Goal: Task Accomplishment & Management: Use online tool/utility

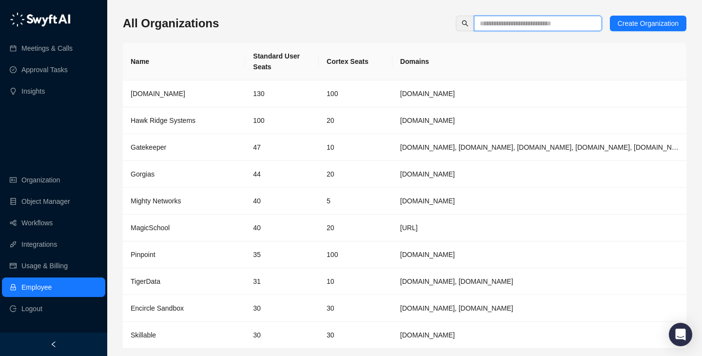
click at [529, 19] on input "text" at bounding box center [533, 23] width 109 height 11
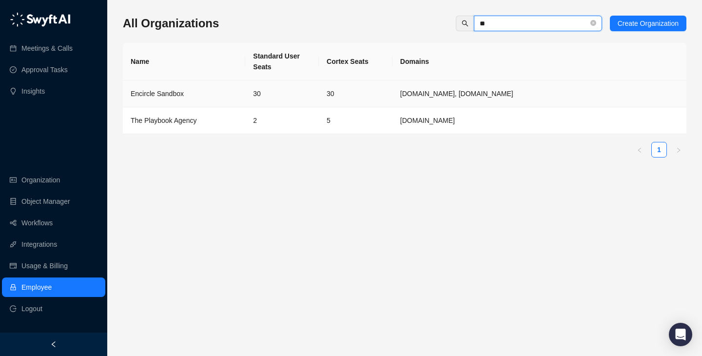
type input "**"
click at [227, 103] on td "Encircle Sandbox" at bounding box center [184, 93] width 122 height 27
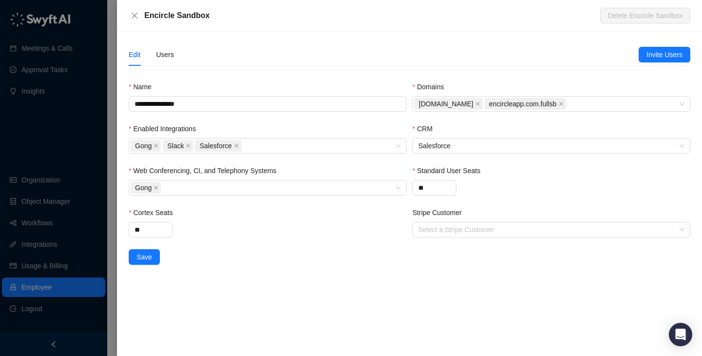
click at [176, 56] on div "Edit Users" at bounding box center [384, 54] width 510 height 22
click at [184, 58] on div "Edit Users" at bounding box center [384, 54] width 510 height 22
click at [170, 59] on div "Users" at bounding box center [165, 54] width 18 height 11
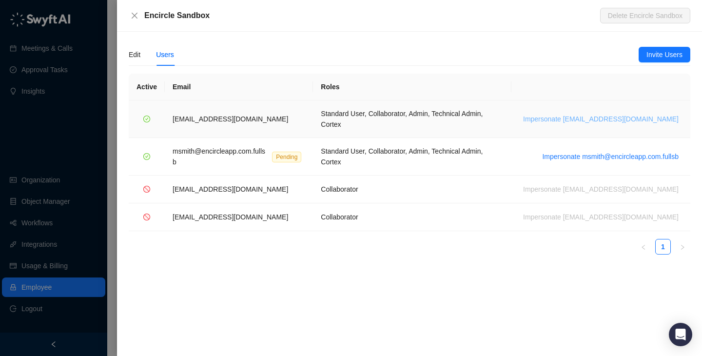
click at [593, 114] on span "Impersonate msmith@encircleapp.com" at bounding box center [600, 119] width 155 height 11
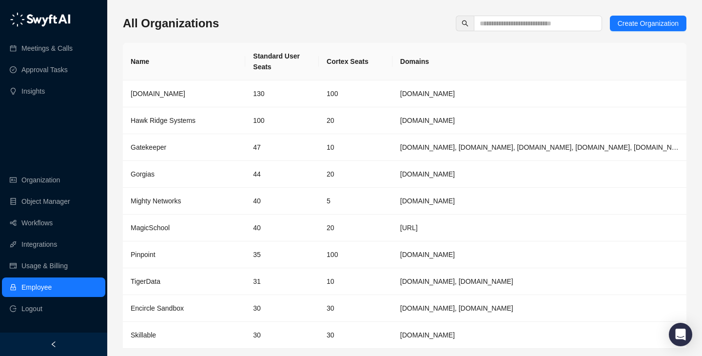
click at [62, 233] on ul "Organization Object Manager Workflows Integrations Usage & Billing Employee Log…" at bounding box center [53, 244] width 107 height 152
click at [53, 228] on link "Workflows" at bounding box center [36, 222] width 31 height 19
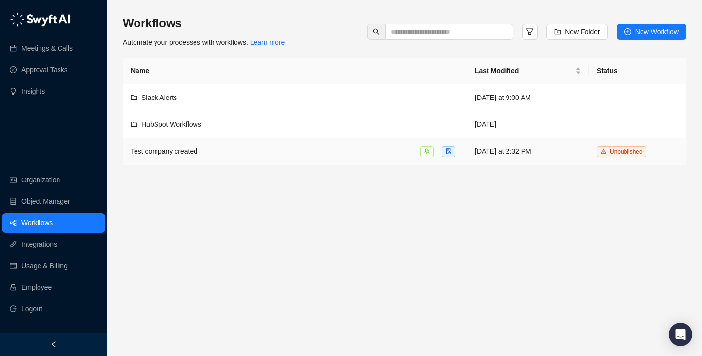
click at [412, 156] on div "Test company created" at bounding box center [295, 151] width 328 height 11
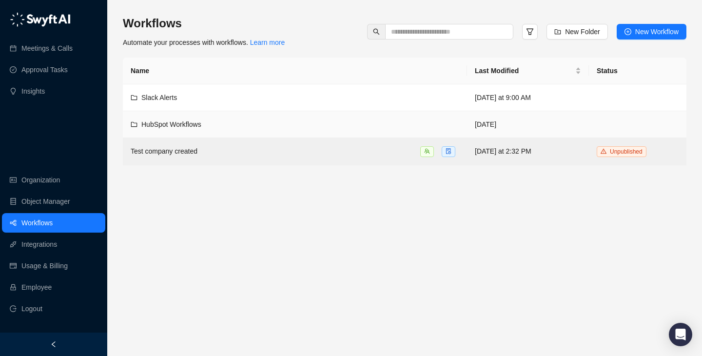
click at [311, 119] on div "HubSpot Workflows" at bounding box center [295, 124] width 328 height 11
click at [277, 95] on div "Slack Alerts" at bounding box center [295, 97] width 328 height 11
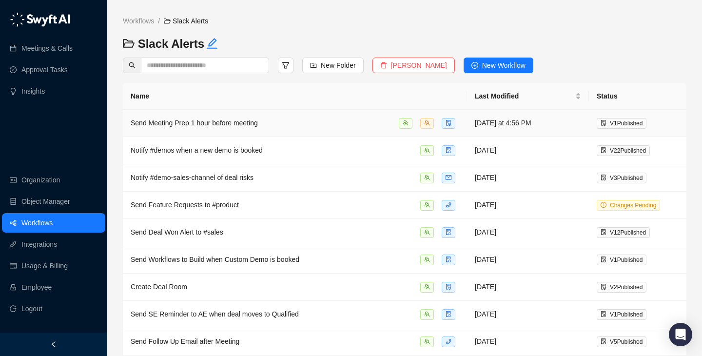
click at [338, 122] on div "Send Meeting Prep 1 hour before meeting" at bounding box center [295, 122] width 328 height 11
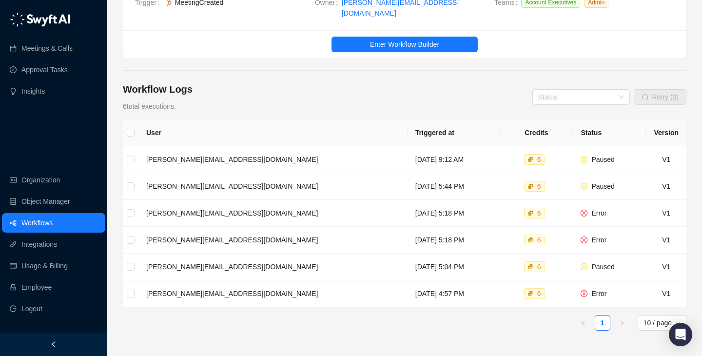
scroll to position [80, 0]
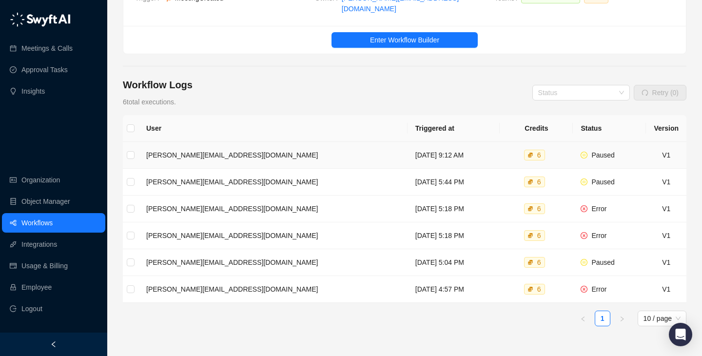
click at [460, 151] on td "[DATE] 9:12 AM" at bounding box center [453, 155] width 93 height 27
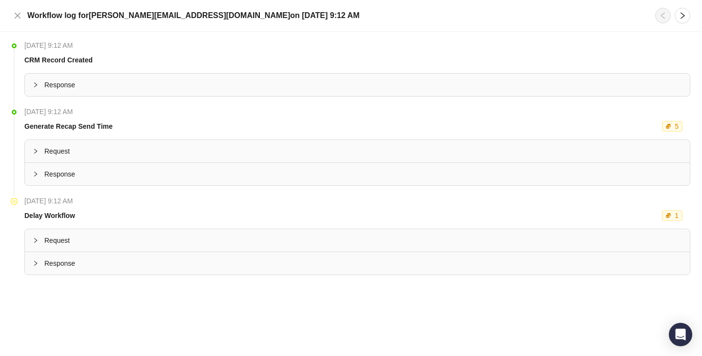
click at [346, 247] on div "Request" at bounding box center [357, 240] width 665 height 22
click at [159, 181] on div "Response" at bounding box center [357, 174] width 665 height 22
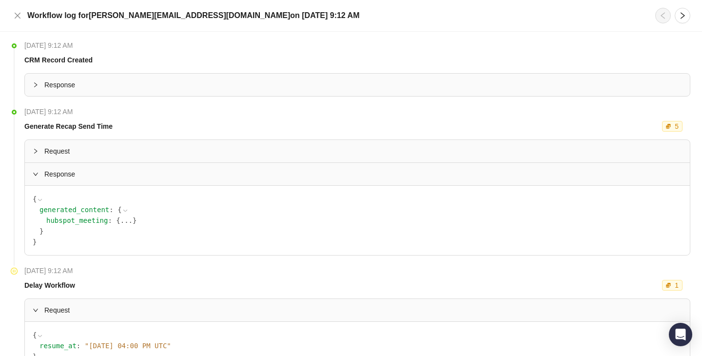
click at [124, 223] on button "..." at bounding box center [126, 220] width 12 height 11
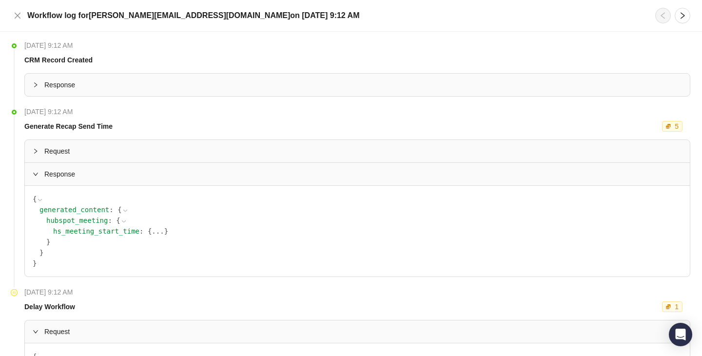
click at [155, 230] on button "..." at bounding box center [158, 231] width 12 height 11
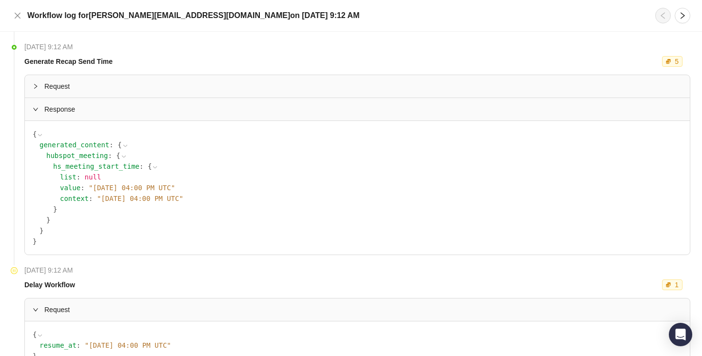
scroll to position [65, 0]
click at [86, 87] on span "Request" at bounding box center [362, 85] width 637 height 11
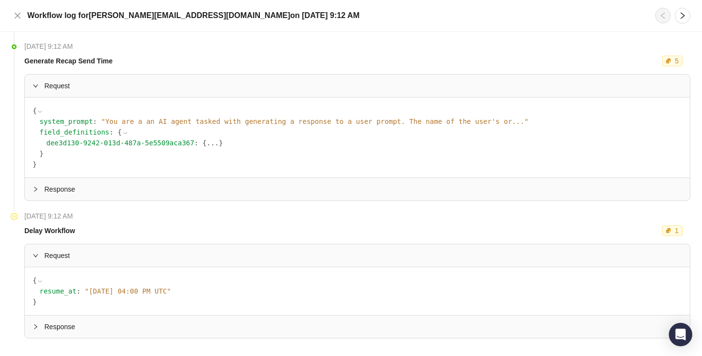
click at [313, 122] on span "" You are a an AI agent tasked with generating a response to a user prompt. The…" at bounding box center [314, 121] width 427 height 8
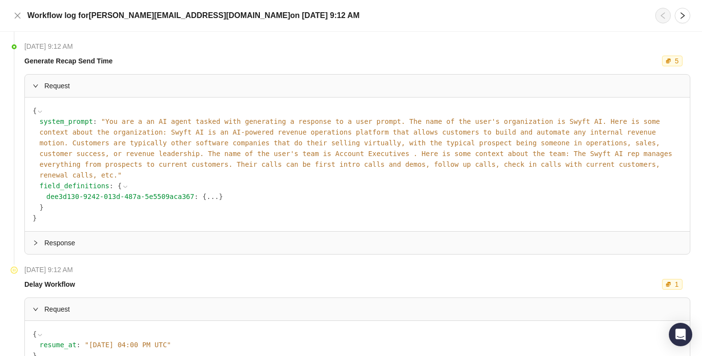
scroll to position [126, 0]
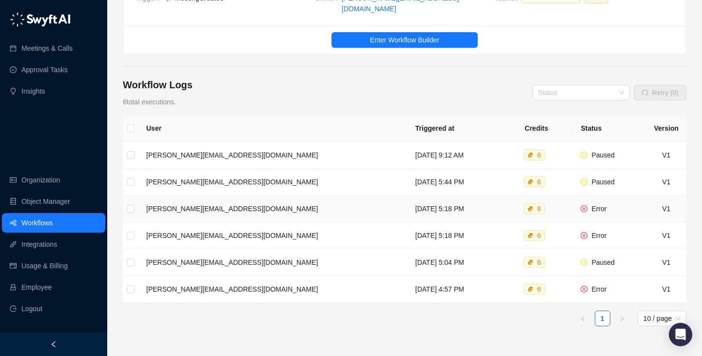
click at [489, 197] on td "[DATE] 5:18 PM" at bounding box center [453, 208] width 93 height 27
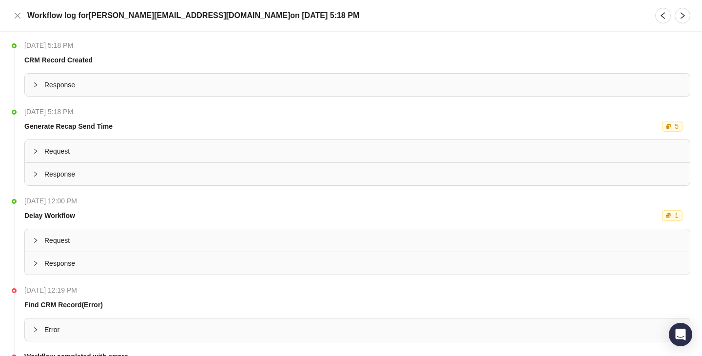
scroll to position [52, 0]
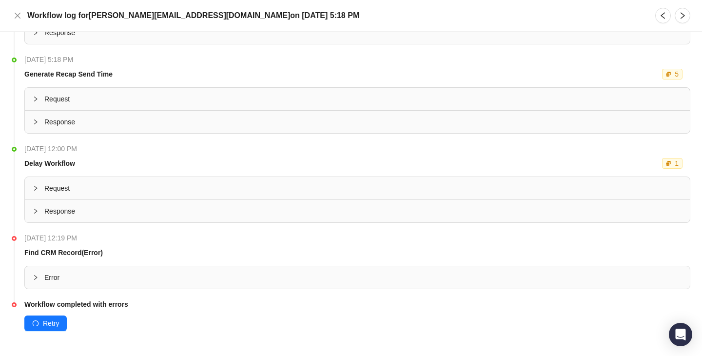
click at [180, 280] on span "Error" at bounding box center [362, 277] width 637 height 11
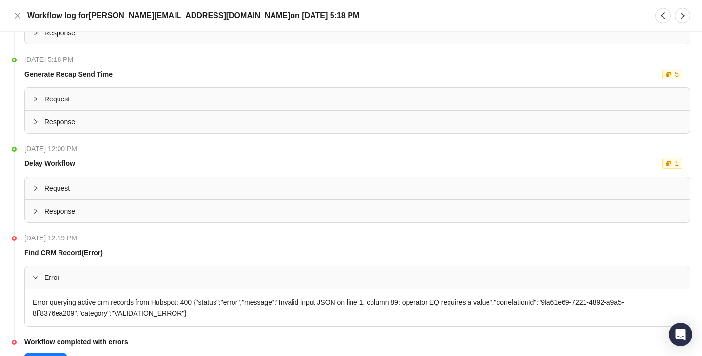
scroll to position [90, 0]
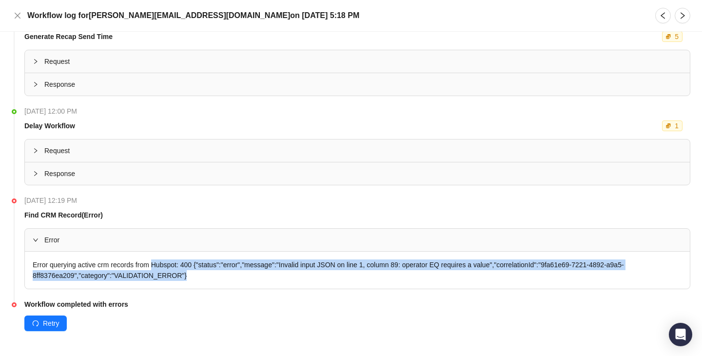
drag, startPoint x: 216, startPoint y: 283, endPoint x: 158, endPoint y: 263, distance: 61.3
click at [158, 263] on div "Error querying active crm records from Hubspot: 400 {"status":"error","message"…" at bounding box center [357, 269] width 665 height 37
drag, startPoint x: 158, startPoint y: 263, endPoint x: 244, endPoint y: 278, distance: 87.2
click at [244, 278] on div "Error querying active crm records from Hubspot: 400 {"status":"error","message"…" at bounding box center [357, 269] width 665 height 37
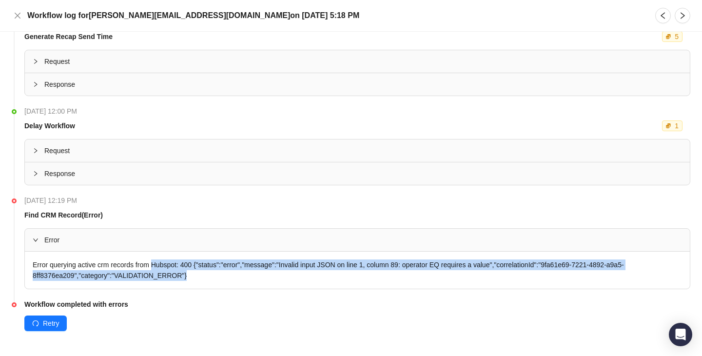
click at [244, 278] on div "Error querying active crm records from Hubspot: 400 {"status":"error","message"…" at bounding box center [357, 269] width 665 height 37
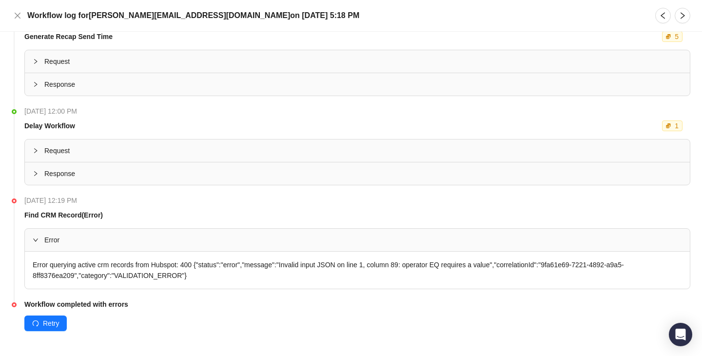
scroll to position [0, 0]
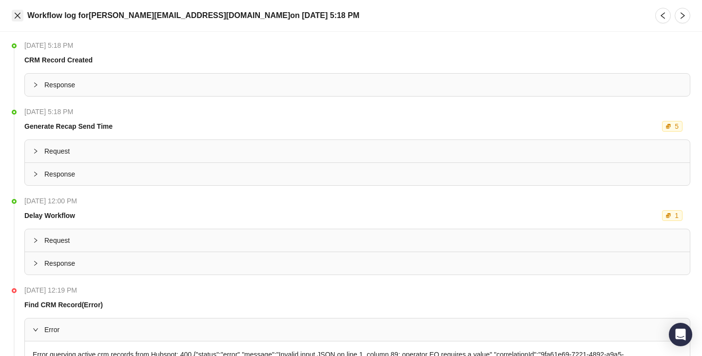
click at [19, 17] on icon "close" at bounding box center [18, 16] width 6 height 6
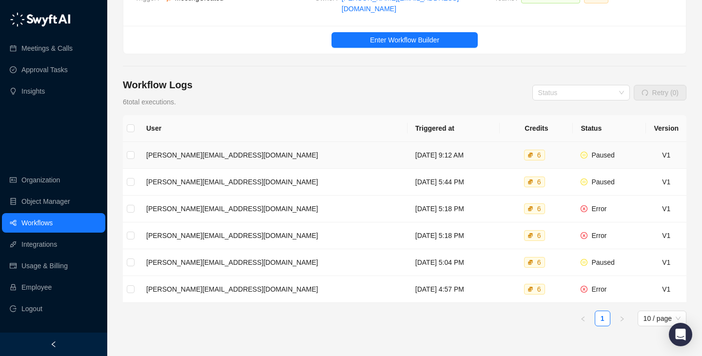
click at [503, 155] on td "6" at bounding box center [535, 155] width 73 height 27
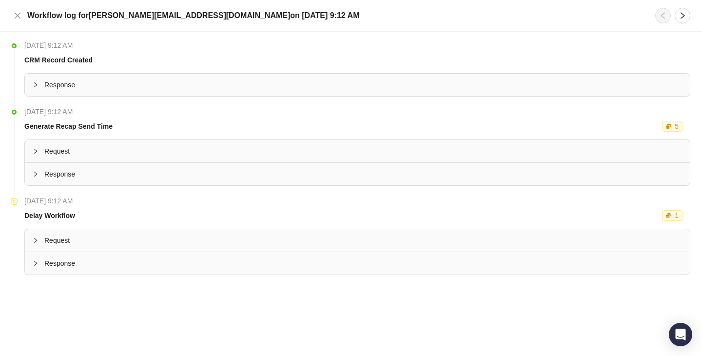
click at [257, 247] on div "Request" at bounding box center [357, 240] width 665 height 22
click at [13, 20] on button "Close" at bounding box center [18, 16] width 12 height 12
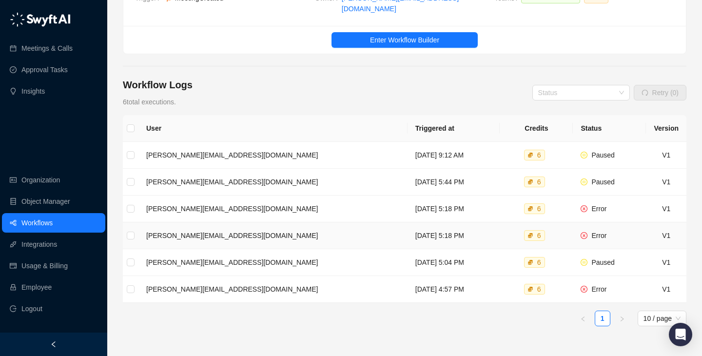
click at [503, 222] on td "6" at bounding box center [535, 235] width 73 height 27
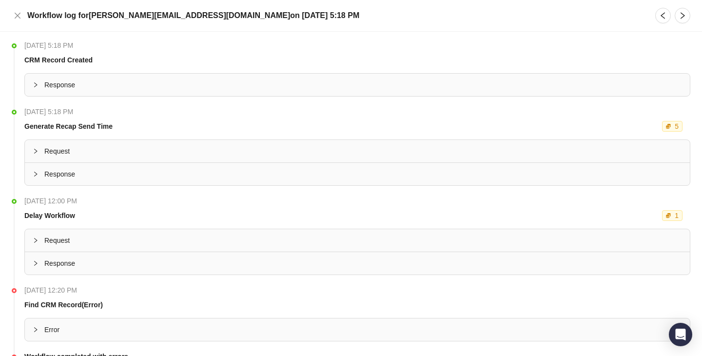
scroll to position [52, 0]
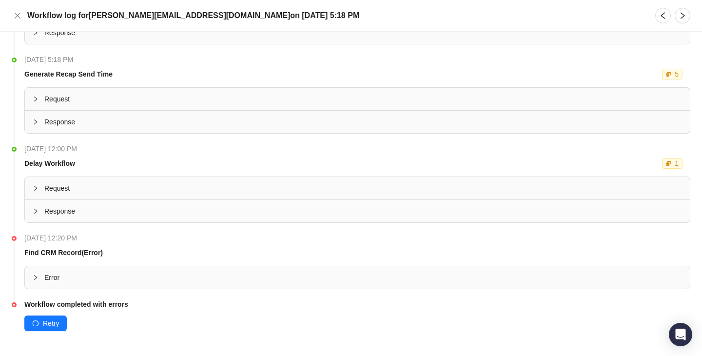
click at [248, 286] on div "Error" at bounding box center [357, 277] width 665 height 22
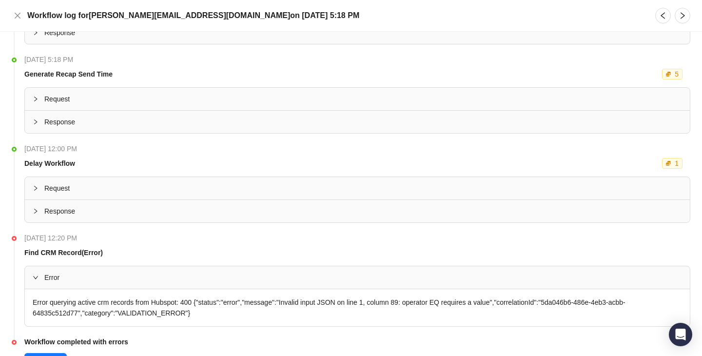
scroll to position [90, 0]
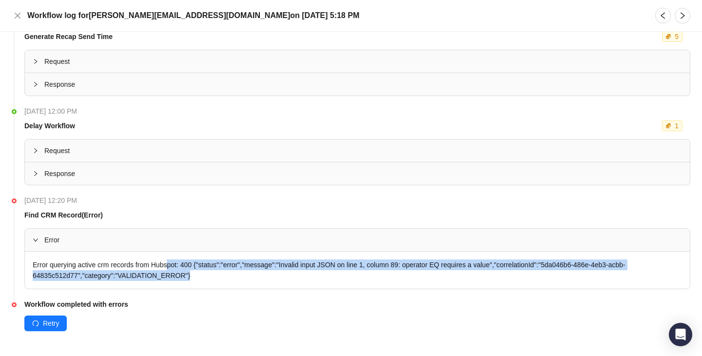
drag, startPoint x: 254, startPoint y: 273, endPoint x: 168, endPoint y: 265, distance: 86.6
click at [167, 261] on div "Error querying active crm records from Hubspot: 400 {"status":"error","message"…" at bounding box center [357, 269] width 665 height 37
click at [168, 265] on div "Error querying active crm records from Hubspot: 400 {"status":"error","message"…" at bounding box center [357, 269] width 665 height 37
drag, startPoint x: 219, startPoint y: 276, endPoint x: 116, endPoint y: 267, distance: 103.2
click at [115, 266] on div "Error querying active crm records from Hubspot: 400 {"status":"error","message"…" at bounding box center [357, 269] width 665 height 37
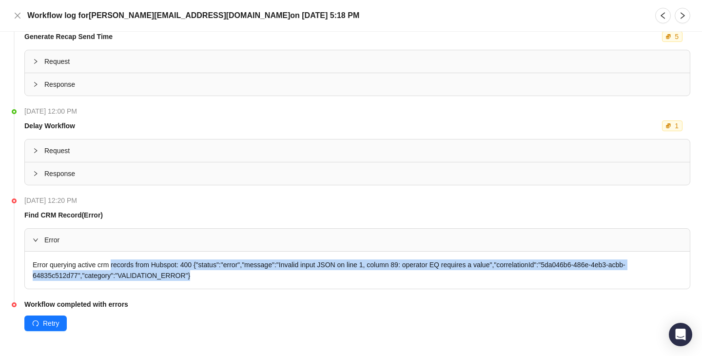
click at [116, 267] on div "Error querying active crm records from Hubspot: 400 {"status":"error","message"…" at bounding box center [357, 269] width 665 height 37
drag, startPoint x: 115, startPoint y: 266, endPoint x: 208, endPoint y: 281, distance: 94.2
click at [208, 281] on div "Error querying active crm records from Hubspot: 400 {"status":"error","message"…" at bounding box center [357, 269] width 665 height 37
drag, startPoint x: 208, startPoint y: 281, endPoint x: 153, endPoint y: 262, distance: 58.1
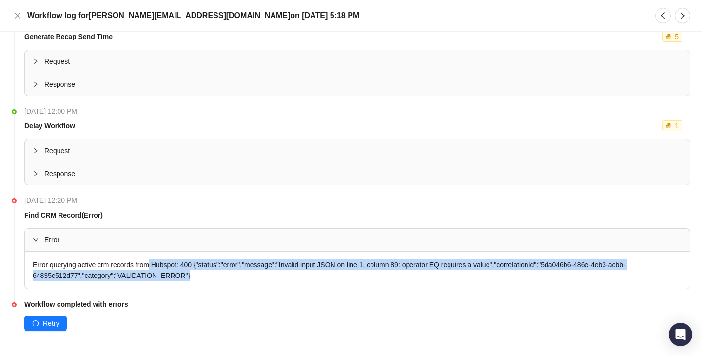
click at [153, 262] on div "Error querying active crm records from Hubspot: 400 {"status":"error","message"…" at bounding box center [357, 269] width 665 height 37
drag, startPoint x: 153, startPoint y: 262, endPoint x: 222, endPoint y: 272, distance: 70.4
click at [222, 272] on div "Error querying active crm records from Hubspot: 400 {"status":"error","message"…" at bounding box center [357, 269] width 665 height 37
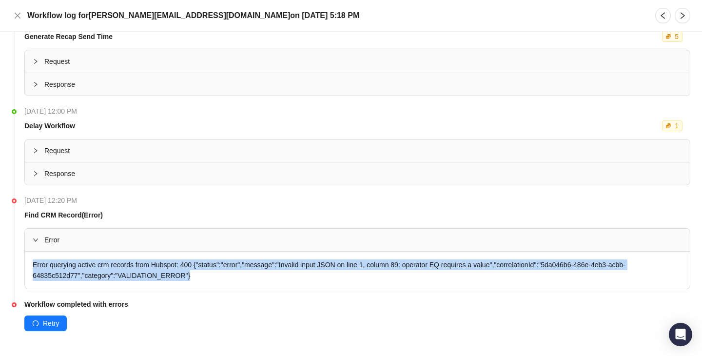
drag, startPoint x: 222, startPoint y: 272, endPoint x: 245, endPoint y: 249, distance: 32.4
click at [245, 249] on div "Error Error querying active crm records from Hubspot: 400 {"status":"error","me…" at bounding box center [357, 259] width 665 height 60
click at [245, 249] on div "Error" at bounding box center [357, 240] width 665 height 22
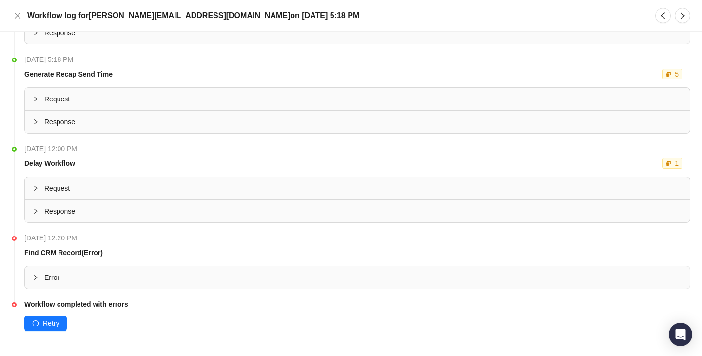
click at [311, 268] on div "Error" at bounding box center [357, 277] width 665 height 22
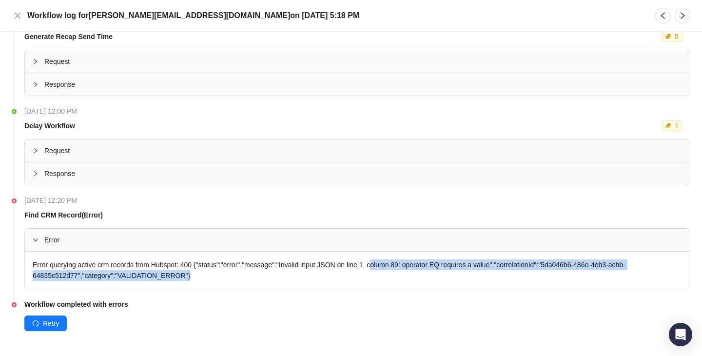
drag, startPoint x: 386, startPoint y: 268, endPoint x: 387, endPoint y: 277, distance: 9.3
click at [387, 277] on div "Error querying active crm records from Hubspot: 400 {"status":"error","message"…" at bounding box center [357, 269] width 665 height 37
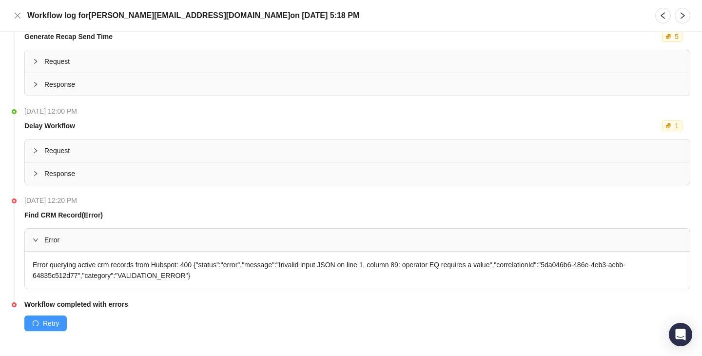
click at [31, 315] on button "Retry" at bounding box center [45, 323] width 42 height 16
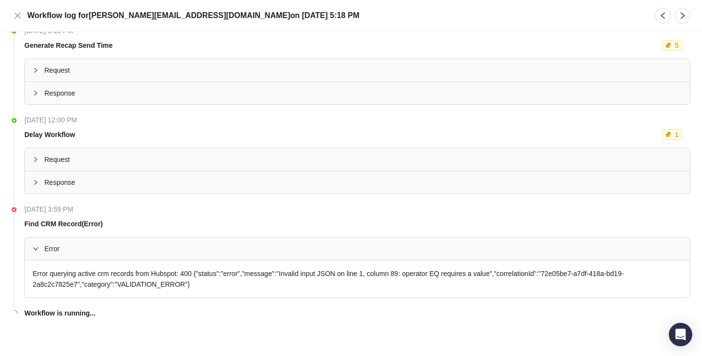
scroll to position [0, 0]
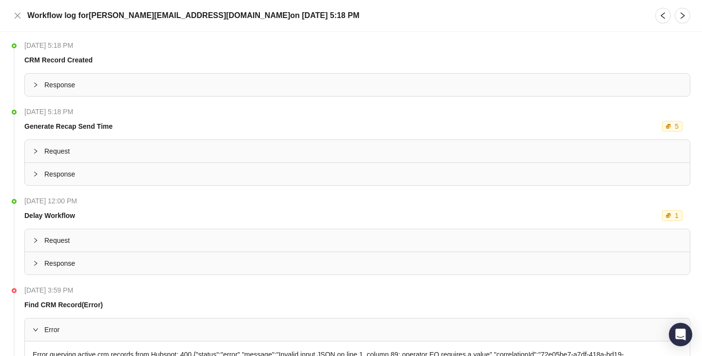
click at [12, 9] on div "Workflow log for [PERSON_NAME][EMAIL_ADDRESS][DOMAIN_NAME] [DATE][DATE] 5:18 PM" at bounding box center [351, 16] width 678 height 16
click at [16, 12] on icon "close" at bounding box center [18, 16] width 8 height 8
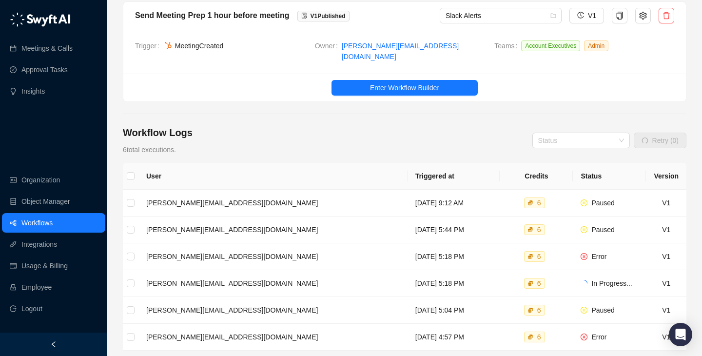
scroll to position [24, 0]
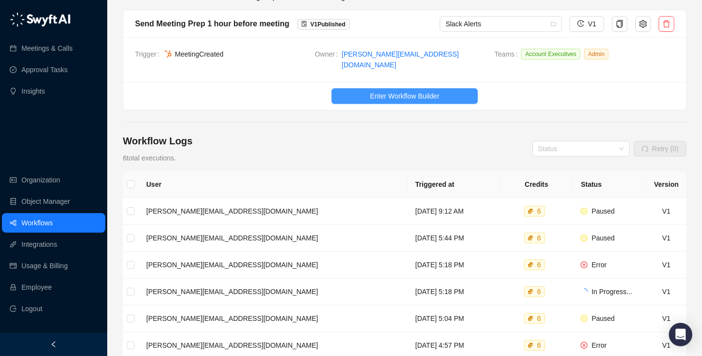
click at [403, 91] on span "Enter Workflow Builder" at bounding box center [404, 96] width 69 height 11
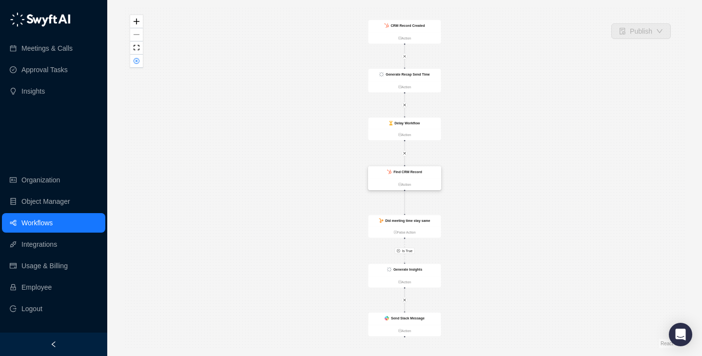
click at [421, 174] on div "Find CRM Record" at bounding box center [407, 171] width 29 height 5
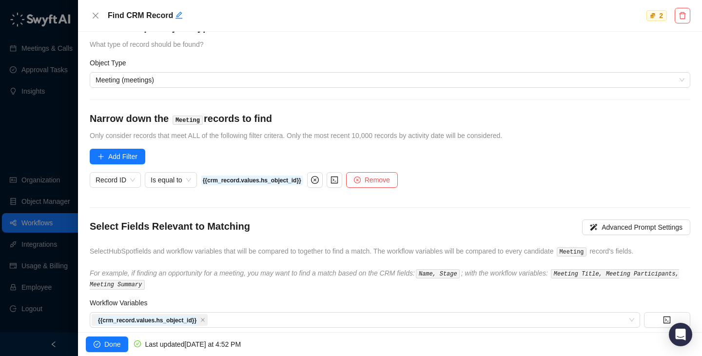
scroll to position [83, 0]
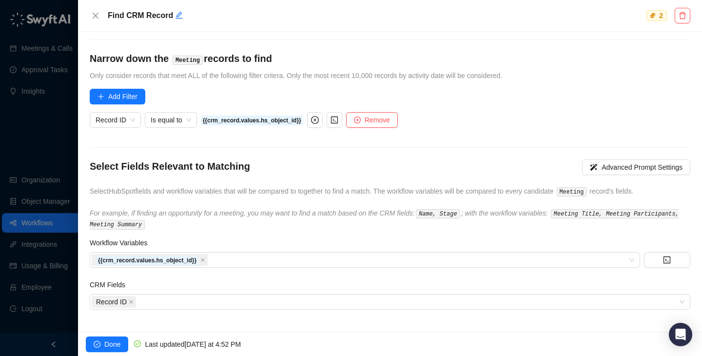
click at [23, 116] on div at bounding box center [351, 178] width 702 height 356
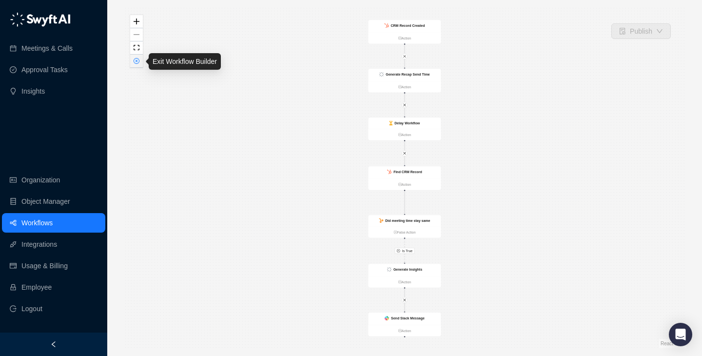
click at [140, 61] on button "button" at bounding box center [136, 61] width 13 height 13
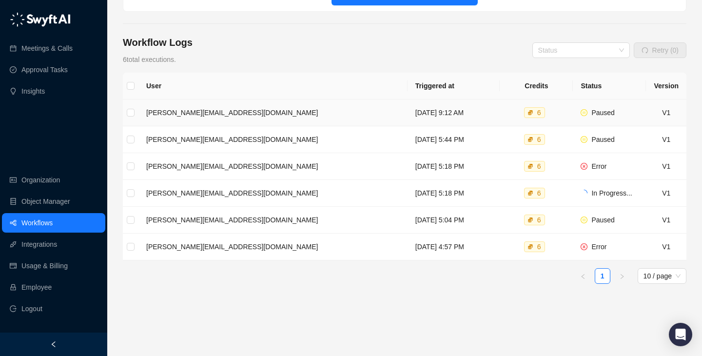
scroll to position [132, 0]
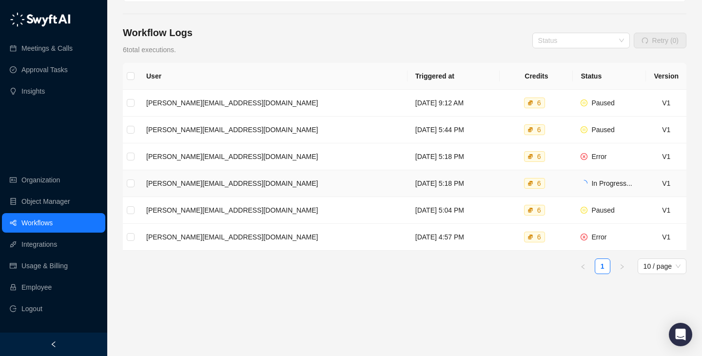
click at [500, 172] on td "6" at bounding box center [535, 183] width 73 height 27
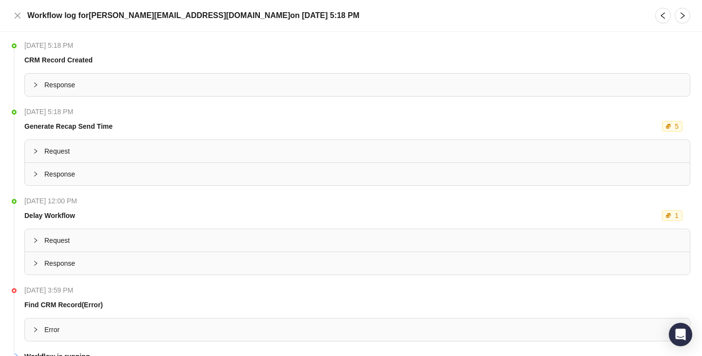
click at [23, 21] on div "Workflow log for [PERSON_NAME][EMAIL_ADDRESS][DOMAIN_NAME] [DATE][DATE] 5:18 PM" at bounding box center [351, 16] width 678 height 16
click at [18, 17] on icon "close" at bounding box center [18, 16] width 8 height 8
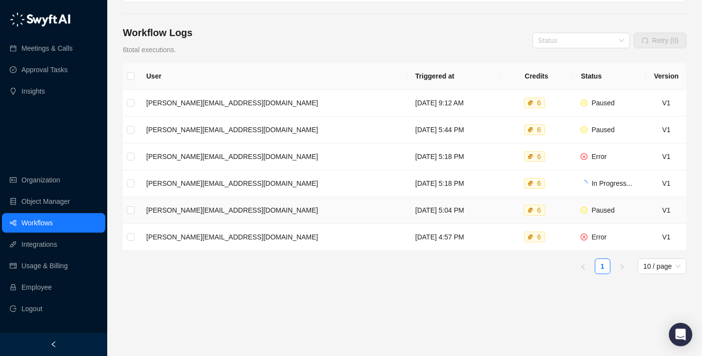
click at [422, 198] on td "[DATE] 5:04 PM" at bounding box center [453, 210] width 93 height 27
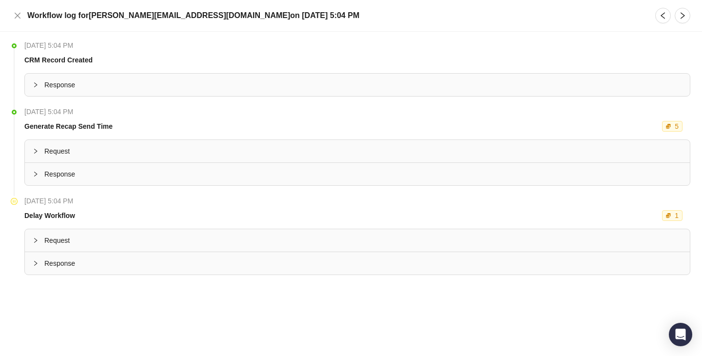
click at [218, 271] on div "Response" at bounding box center [357, 263] width 665 height 22
click at [27, 18] on h5 "Workflow log for [PERSON_NAME][EMAIL_ADDRESS][DOMAIN_NAME] [DATE][DATE] 5:04 PM" at bounding box center [193, 16] width 332 height 12
click at [23, 18] on div "Workflow log for [PERSON_NAME][EMAIL_ADDRESS][DOMAIN_NAME] [DATE][DATE] 5:04 PM" at bounding box center [351, 16] width 678 height 16
click at [8, 21] on div "Workflow log for [PERSON_NAME][EMAIL_ADDRESS][DOMAIN_NAME] [DATE][DATE] 5:04 PM" at bounding box center [351, 16] width 702 height 32
click at [10, 21] on div "Workflow log for [PERSON_NAME][EMAIL_ADDRESS][DOMAIN_NAME] [DATE][DATE] 5:04 PM" at bounding box center [351, 16] width 702 height 32
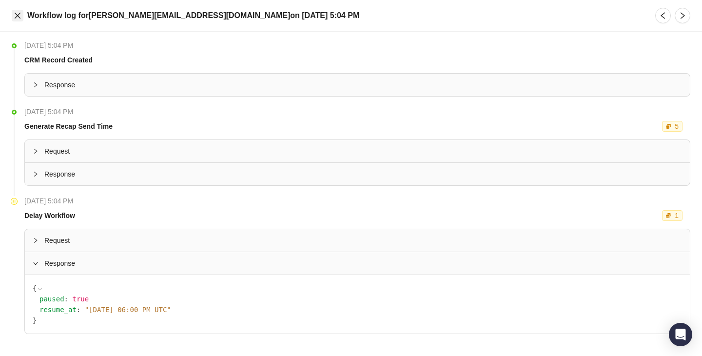
click at [21, 14] on button "Close" at bounding box center [18, 16] width 12 height 12
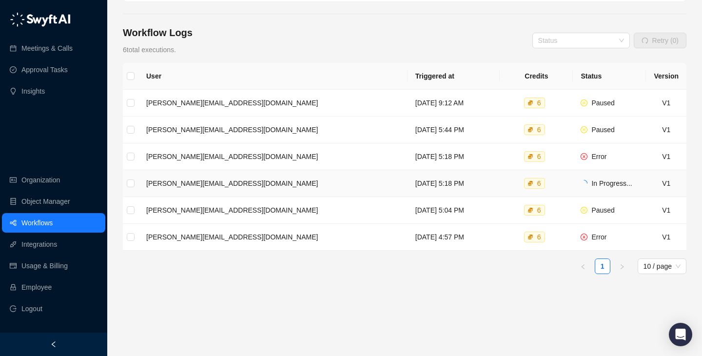
click at [492, 171] on td "[DATE] 5:18 PM" at bounding box center [453, 183] width 93 height 27
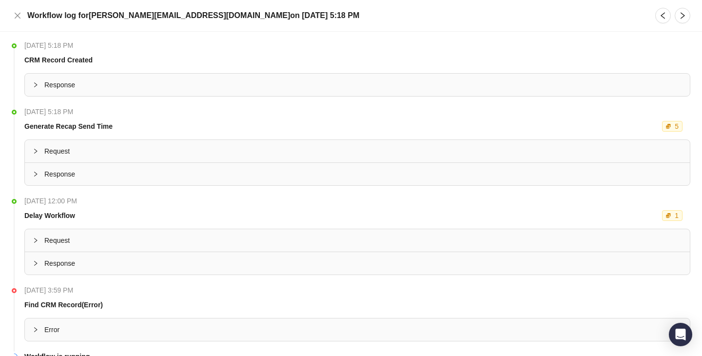
scroll to position [43, 0]
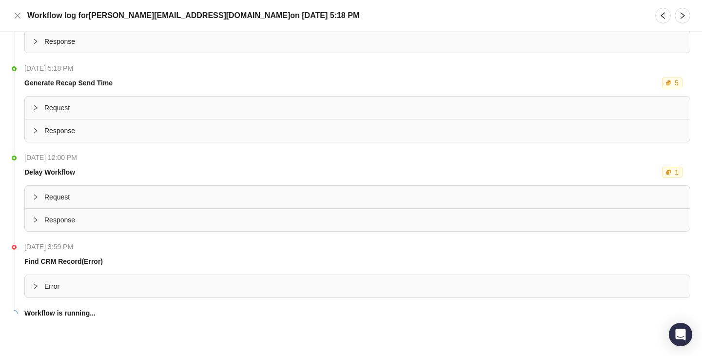
click at [168, 291] on span "Error" at bounding box center [362, 286] width 637 height 11
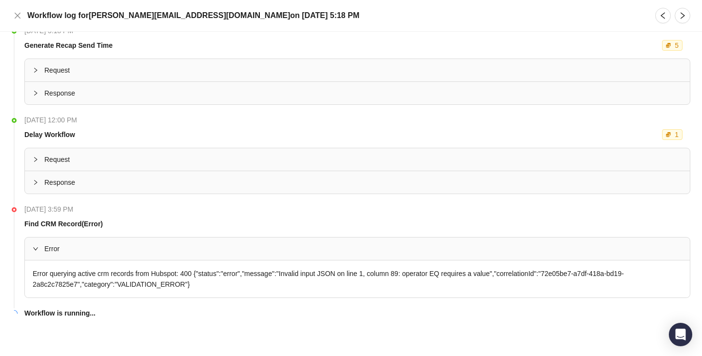
scroll to position [80, 0]
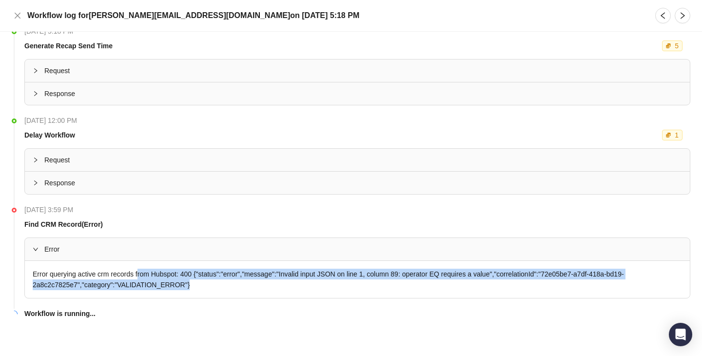
drag, startPoint x: 236, startPoint y: 292, endPoint x: 143, endPoint y: 276, distance: 94.5
click at [142, 276] on div "Error querying active crm records from Hubspot: 400 {"status":"error","message"…" at bounding box center [357, 279] width 665 height 37
click at [143, 276] on div "Error querying active crm records from Hubspot: 400 {"status":"error","message"…" at bounding box center [357, 279] width 665 height 37
drag, startPoint x: 143, startPoint y: 276, endPoint x: 214, endPoint y: 284, distance: 71.1
click at [214, 284] on div "Error querying active crm records from Hubspot: 400 {"status":"error","message"…" at bounding box center [357, 279] width 665 height 37
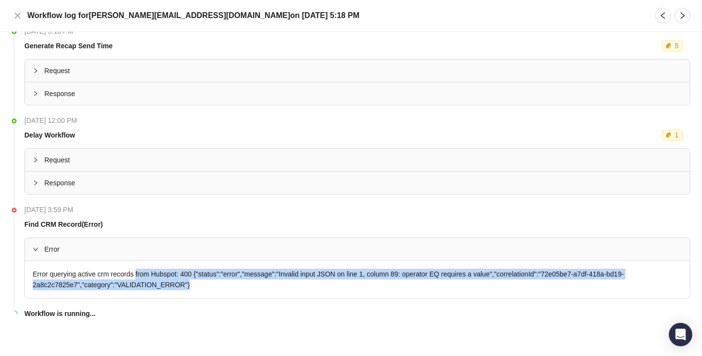
click at [212, 284] on div "Error querying active crm records from Hubspot: 400 {"status":"error","message"…" at bounding box center [357, 279] width 665 height 37
drag, startPoint x: 212, startPoint y: 284, endPoint x: 144, endPoint y: 277, distance: 68.6
click at [144, 277] on div "Error querying active crm records from Hubspot: 400 {"status":"error","message"…" at bounding box center [357, 279] width 665 height 37
click at [145, 279] on div "Error querying active crm records from Hubspot: 400 {"status":"error","message"…" at bounding box center [357, 279] width 665 height 37
drag, startPoint x: 145, startPoint y: 279, endPoint x: 199, endPoint y: 288, distance: 55.0
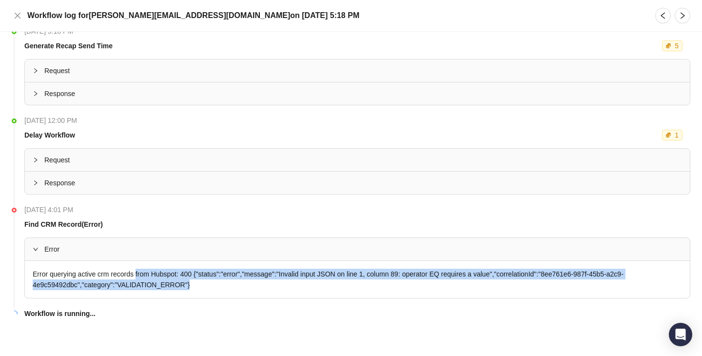
click at [200, 288] on div "Error querying active crm records from Hubspot: 400 {"status":"error","message"…" at bounding box center [357, 279] width 665 height 37
click at [199, 288] on div "Error querying active crm records from Hubspot: 400 {"status":"error","message"…" at bounding box center [357, 279] width 665 height 37
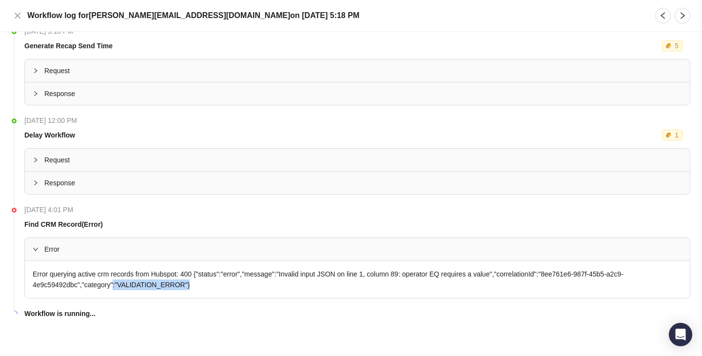
drag, startPoint x: 199, startPoint y: 288, endPoint x: 96, endPoint y: 282, distance: 102.5
click at [96, 282] on div "Error querying active crm records from Hubspot: 400 {"status":"error","message"…" at bounding box center [357, 279] width 665 height 37
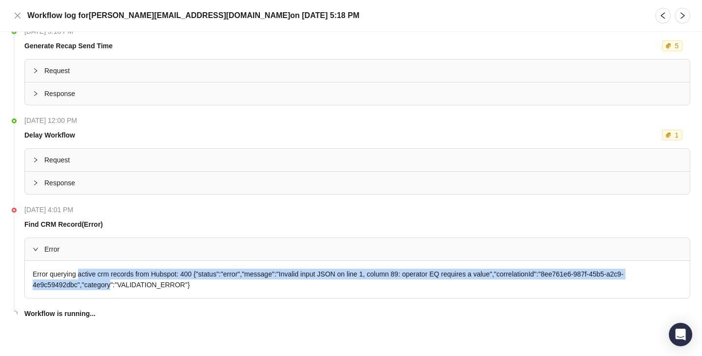
drag, startPoint x: 96, startPoint y: 282, endPoint x: 86, endPoint y: 276, distance: 11.8
click at [86, 276] on div "Error querying active crm records from Hubspot: 400 {"status":"error","message"…" at bounding box center [357, 279] width 665 height 37
drag, startPoint x: 86, startPoint y: 276, endPoint x: 94, endPoint y: 283, distance: 9.7
click at [94, 283] on div "Error querying active crm records from Hubspot: 400 {"status":"error","message"…" at bounding box center [357, 279] width 665 height 37
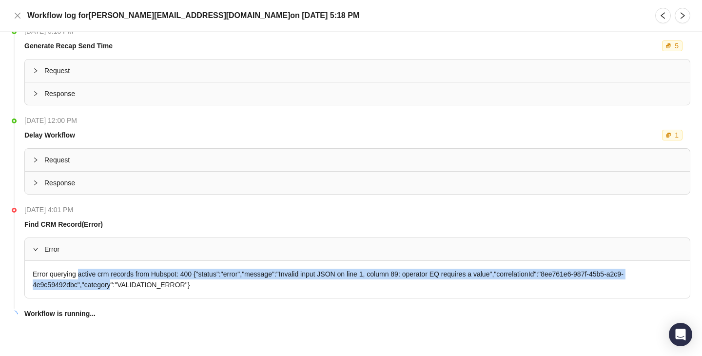
click at [93, 283] on div "Error querying active crm records from Hubspot: 400 {"status":"error","message"…" at bounding box center [357, 279] width 665 height 37
drag, startPoint x: 93, startPoint y: 283, endPoint x: 92, endPoint y: 274, distance: 8.8
click at [92, 274] on div "Error querying active crm records from Hubspot: 400 {"status":"error","message"…" at bounding box center [357, 279] width 665 height 37
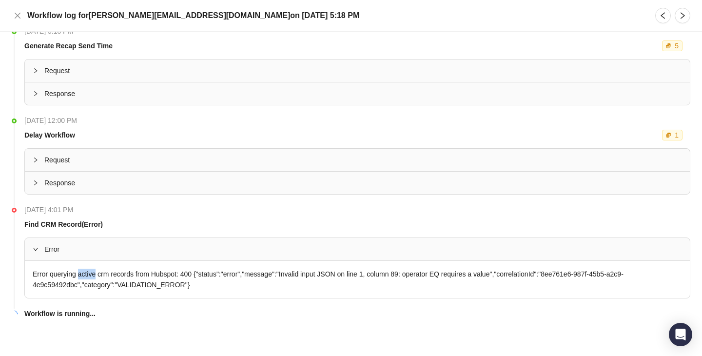
drag, startPoint x: 92, startPoint y: 274, endPoint x: 94, endPoint y: 286, distance: 11.8
click at [94, 284] on div "Error querying active crm records from Hubspot: 400 {"status":"error","message"…" at bounding box center [357, 279] width 665 height 37
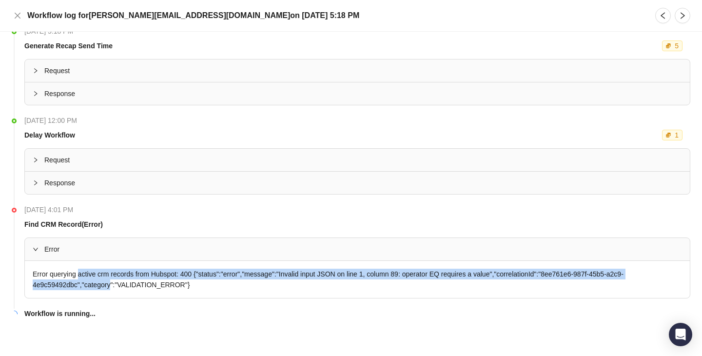
click at [94, 286] on div "Error querying active crm records from Hubspot: 400 {"status":"error","message"…" at bounding box center [357, 279] width 665 height 37
drag, startPoint x: 94, startPoint y: 286, endPoint x: 99, endPoint y: 263, distance: 23.0
click at [98, 263] on div "Error querying active crm records from Hubspot: 400 {"status":"error","message"…" at bounding box center [357, 279] width 665 height 37
click at [99, 263] on div "Error querying active crm records from Hubspot: 400 {"status":"error","message"…" at bounding box center [357, 279] width 665 height 37
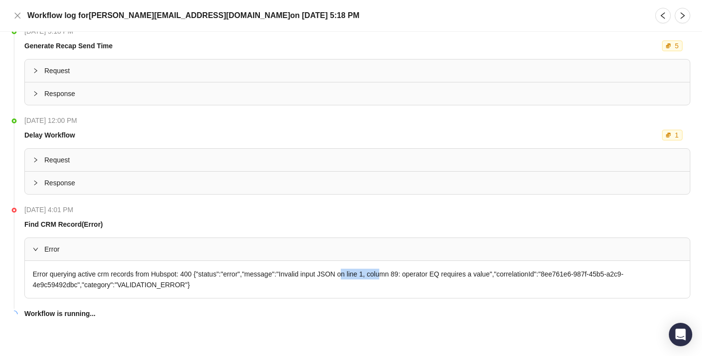
drag, startPoint x: 358, startPoint y: 272, endPoint x: 399, endPoint y: 278, distance: 41.8
click at [399, 278] on div "Error querying active crm records from Hubspot: 400 {"status":"error","message"…" at bounding box center [357, 279] width 665 height 37
click at [400, 278] on div "Error querying active crm records from Hubspot: 400 {"status":"error","message"…" at bounding box center [357, 279] width 665 height 37
drag, startPoint x: 408, startPoint y: 272, endPoint x: 259, endPoint y: 272, distance: 149.6
click at [259, 272] on div "Error querying active crm records from Hubspot: 400 {"status":"error","message"…" at bounding box center [357, 279] width 665 height 37
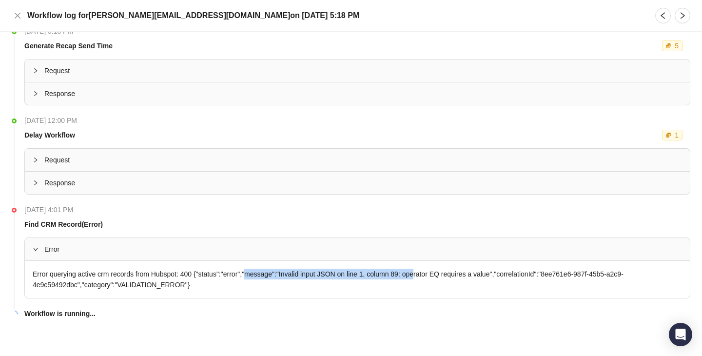
click at [259, 272] on div "Error querying active crm records from Hubspot: 400 {"status":"error","message"…" at bounding box center [357, 279] width 665 height 37
drag, startPoint x: 259, startPoint y: 272, endPoint x: 491, endPoint y: 272, distance: 231.9
click at [491, 272] on div "Error querying active crm records from Hubspot: 400 {"status":"error","message"…" at bounding box center [357, 279] width 665 height 37
drag, startPoint x: 491, startPoint y: 272, endPoint x: 261, endPoint y: 272, distance: 230.5
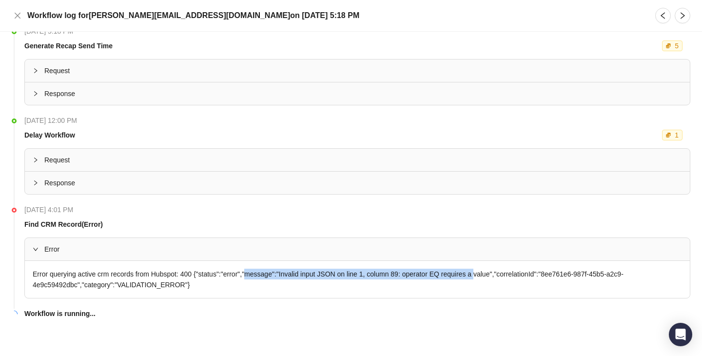
click at [261, 272] on div "Error querying active crm records from Hubspot: 400 {"status":"error","message"…" at bounding box center [357, 279] width 665 height 37
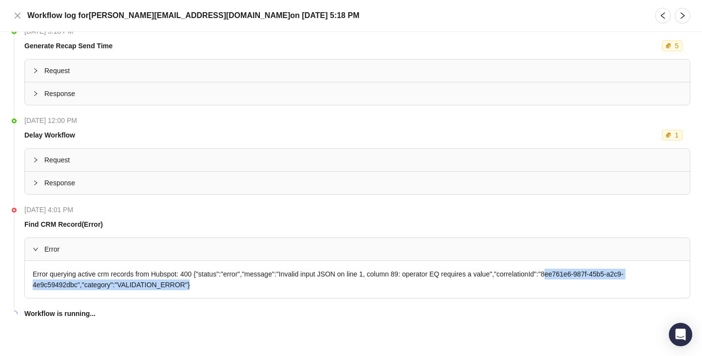
drag, startPoint x: 568, startPoint y: 274, endPoint x: 284, endPoint y: 284, distance: 284.7
click at [284, 284] on div "Error querying active crm records from Hubspot: 400 {"status":"error","message"…" at bounding box center [357, 279] width 665 height 37
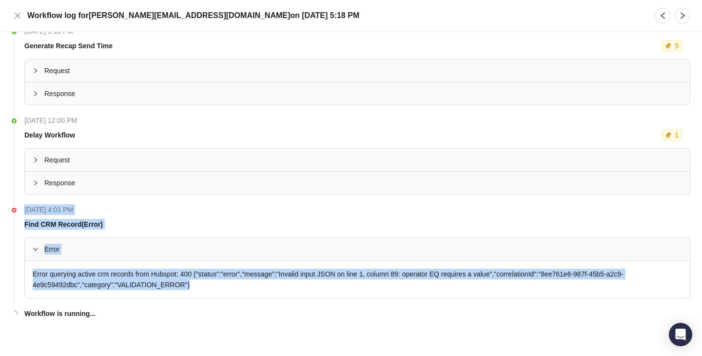
drag, startPoint x: 208, startPoint y: 281, endPoint x: 231, endPoint y: 304, distance: 32.7
click at [231, 305] on li "[DATE] 4:01 PM Find CRM Record (Error) Error Error querying active crm records …" at bounding box center [351, 260] width 678 height 104
click at [231, 304] on li "[DATE] 4:01 PM Find CRM Record (Error) Error Error querying active crm records …" at bounding box center [351, 260] width 678 height 104
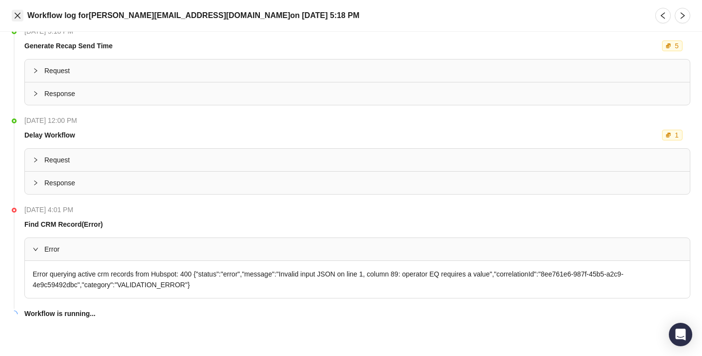
click at [16, 11] on button "Close" at bounding box center [18, 16] width 12 height 12
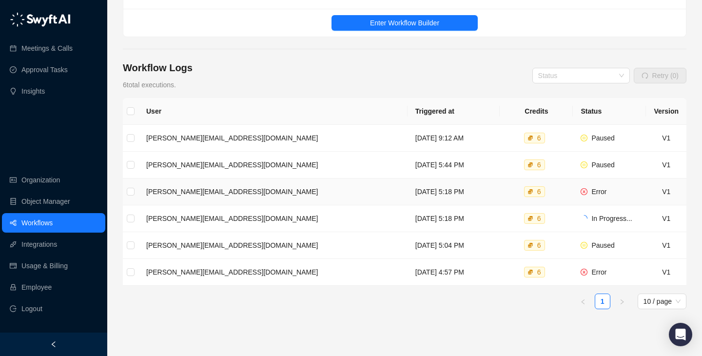
scroll to position [90, 0]
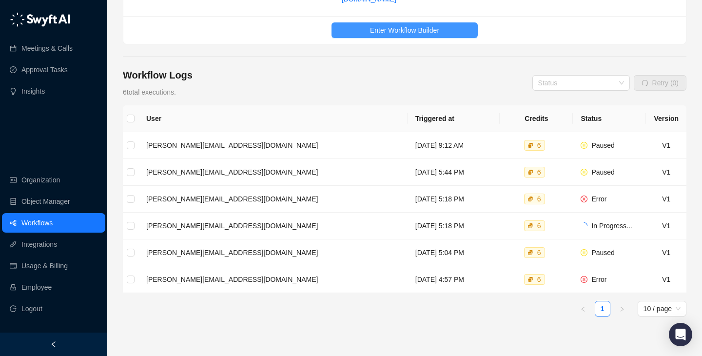
click at [417, 25] on span "Enter Workflow Builder" at bounding box center [404, 30] width 69 height 11
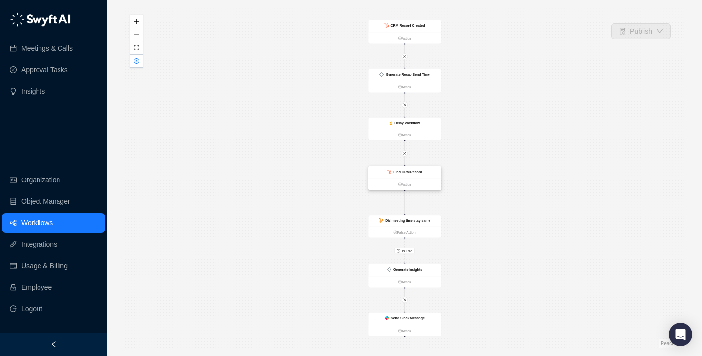
click at [412, 171] on strong "Find CRM Record" at bounding box center [407, 172] width 29 height 4
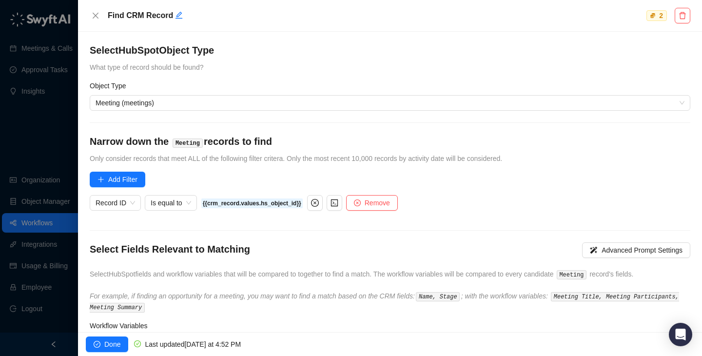
scroll to position [83, 0]
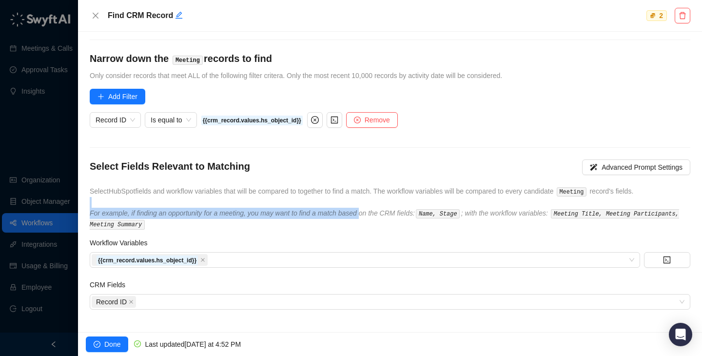
drag, startPoint x: 364, startPoint y: 205, endPoint x: 372, endPoint y: 211, distance: 9.7
click at [372, 211] on div "Select Fields Relevant to Matching Advanced Prompt Settings Select HubSpot fiel…" at bounding box center [390, 194] width 600 height 70
click at [372, 211] on icon "For example, if finding an opportunity for a meeting, you may want to find a ma…" at bounding box center [384, 218] width 589 height 19
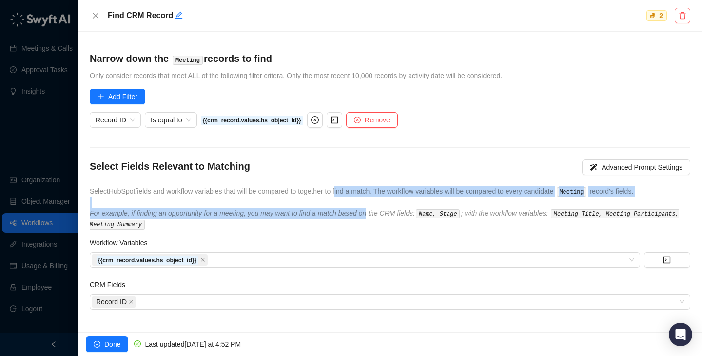
drag, startPoint x: 372, startPoint y: 211, endPoint x: 353, endPoint y: 194, distance: 24.8
click at [353, 192] on div "Select Fields Relevant to Matching Advanced Prompt Settings Select HubSpot fiel…" at bounding box center [390, 194] width 600 height 70
click at [353, 194] on span "Select HubSpot fields and workflow variables that will be compared to together …" at bounding box center [361, 191] width 543 height 8
drag, startPoint x: 353, startPoint y: 194, endPoint x: 363, endPoint y: 213, distance: 21.2
click at [363, 213] on div "Select Fields Relevant to Matching Advanced Prompt Settings Select HubSpot fiel…" at bounding box center [390, 194] width 600 height 70
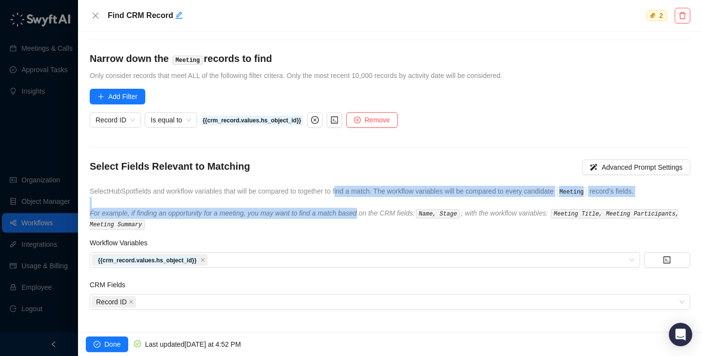
click at [363, 213] on icon "For example, if finding an opportunity for a meeting, you may want to find a ma…" at bounding box center [384, 218] width 589 height 19
drag, startPoint x: 363, startPoint y: 213, endPoint x: 356, endPoint y: 190, distance: 24.5
click at [356, 190] on div "Select Fields Relevant to Matching Advanced Prompt Settings Select HubSpot fiel…" at bounding box center [390, 194] width 600 height 70
click at [356, 190] on span "Select HubSpot fields and workflow variables that will be compared to together …" at bounding box center [361, 191] width 543 height 8
drag, startPoint x: 356, startPoint y: 190, endPoint x: 366, endPoint y: 213, distance: 26.0
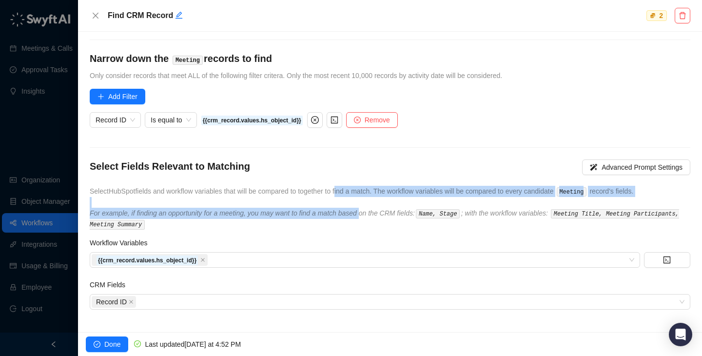
click at [367, 213] on div "Select Fields Relevant to Matching Advanced Prompt Settings Select HubSpot fiel…" at bounding box center [390, 194] width 600 height 70
click at [366, 213] on icon "For example, if finding an opportunity for a meeting, you may want to find a ma…" at bounding box center [384, 218] width 589 height 19
drag, startPoint x: 366, startPoint y: 213, endPoint x: 354, endPoint y: 191, distance: 26.2
click at [354, 191] on div "Select Fields Relevant to Matching Advanced Prompt Settings Select HubSpot fiel…" at bounding box center [390, 194] width 600 height 70
click at [354, 191] on span "Select HubSpot fields and workflow variables that will be compared to together …" at bounding box center [361, 191] width 543 height 8
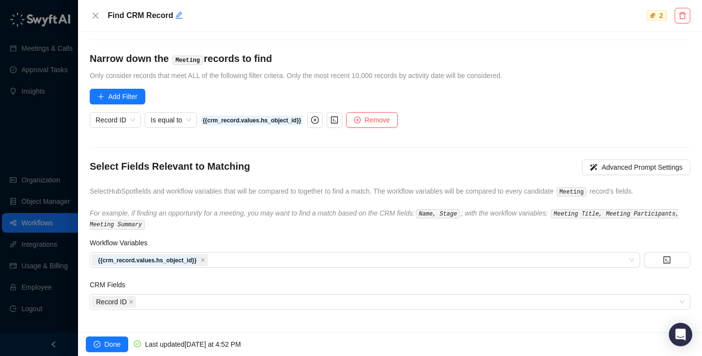
click at [310, 123] on div "{{crm_record.values.hs_object_id}}" at bounding box center [271, 120] width 141 height 16
click at [319, 123] on icon "close-circle" at bounding box center [315, 120] width 8 height 8
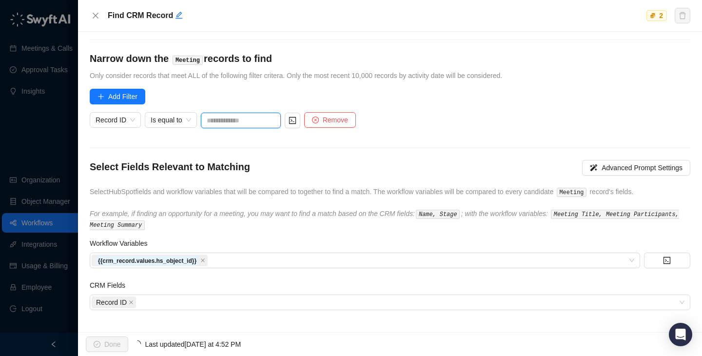
click at [233, 120] on input "text" at bounding box center [241, 121] width 80 height 16
click at [179, 118] on span "Is equal to" at bounding box center [171, 120] width 40 height 15
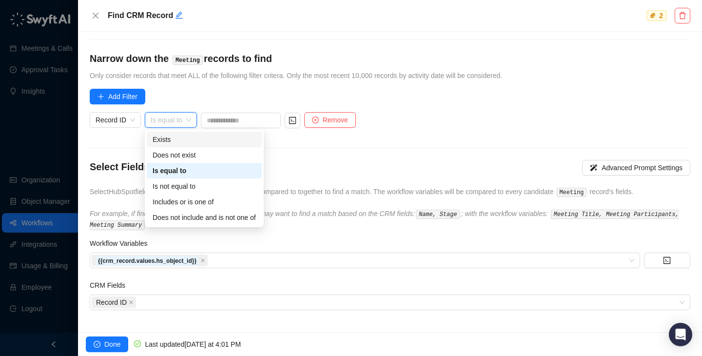
click at [184, 143] on div "Exists" at bounding box center [204, 139] width 103 height 11
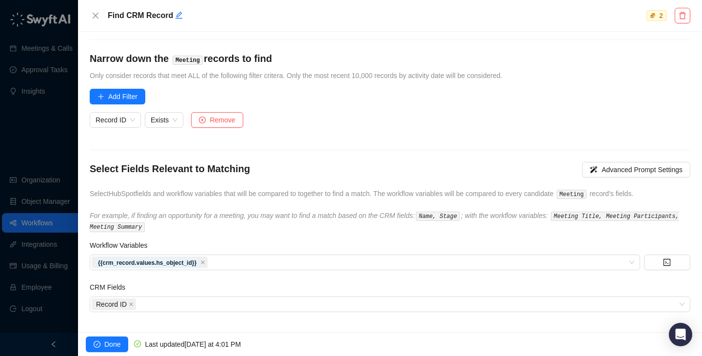
click at [267, 164] on div "Select Fields Relevant to Matching Advanced Prompt Settings" at bounding box center [390, 171] width 600 height 19
click at [109, 344] on span "Done" at bounding box center [112, 344] width 16 height 11
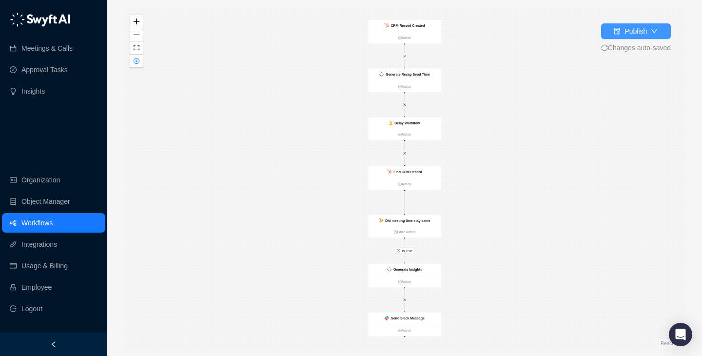
click at [633, 32] on div "Publish" at bounding box center [635, 31] width 22 height 11
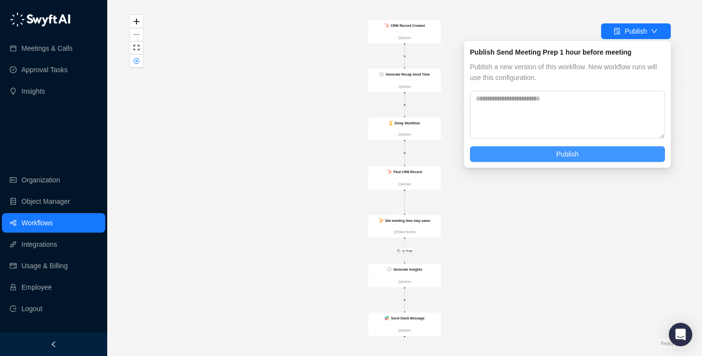
click at [584, 151] on button "Publish" at bounding box center [567, 154] width 195 height 16
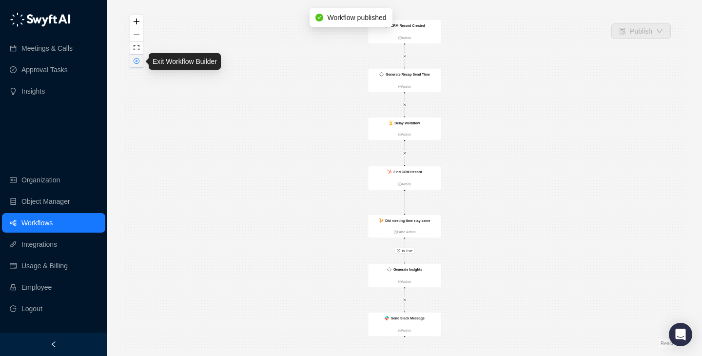
click at [137, 60] on icon "close-circle" at bounding box center [136, 60] width 5 height 5
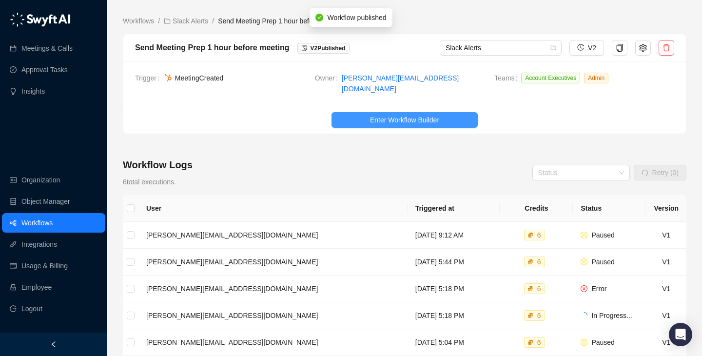
click at [403, 115] on span "Enter Workflow Builder" at bounding box center [404, 120] width 69 height 11
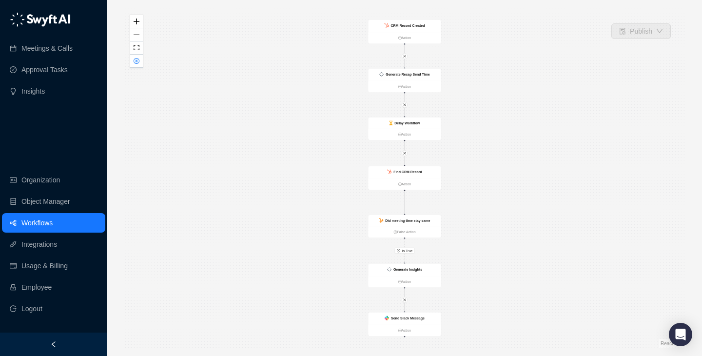
click at [431, 164] on div "Is True Delay Workflow Action CRM Record Created Action Generate Recap Send Tim…" at bounding box center [404, 178] width 563 height 340
click at [431, 173] on div "Find CRM Record" at bounding box center [404, 172] width 73 height 12
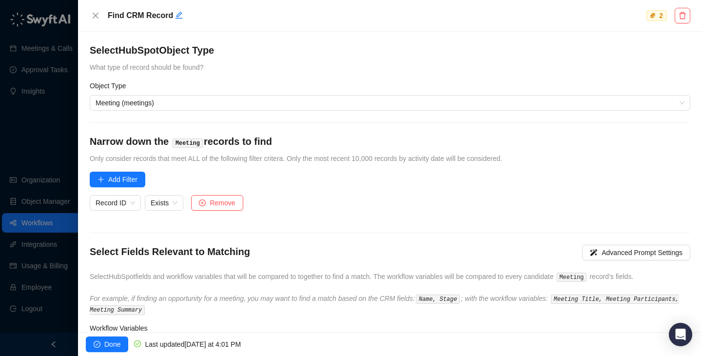
scroll to position [85, 0]
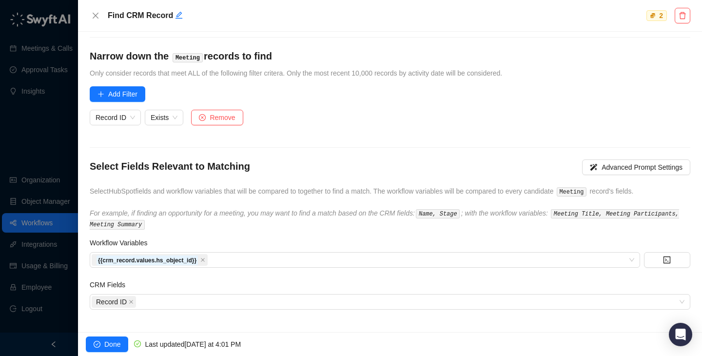
click at [47, 151] on div at bounding box center [351, 178] width 702 height 356
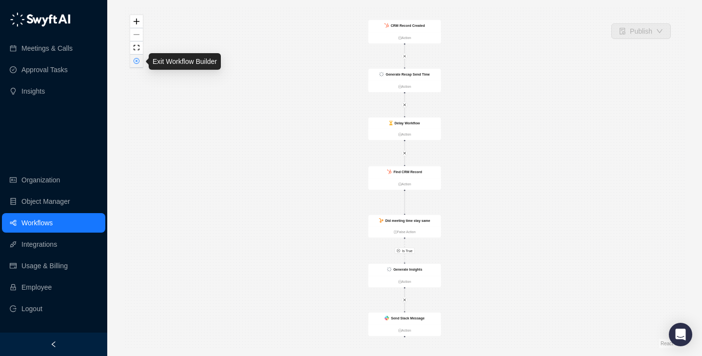
click at [134, 63] on icon "close-circle" at bounding box center [137, 61] width 6 height 6
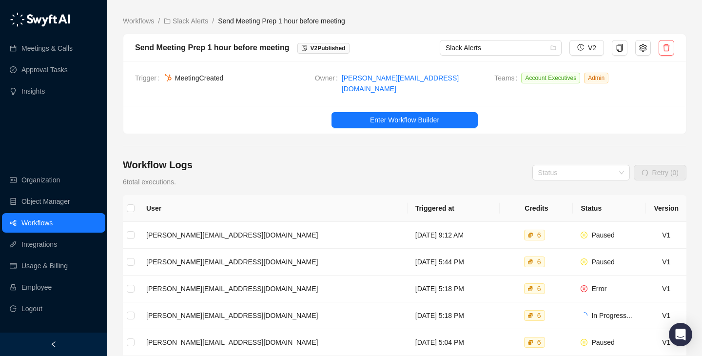
drag, startPoint x: 319, startPoint y: 152, endPoint x: 319, endPoint y: 168, distance: 16.1
click at [319, 168] on div "Workflow Logs 6 total executions. Status Retry (0)" at bounding box center [404, 172] width 563 height 29
click at [418, 115] on span "Enter Workflow Builder" at bounding box center [404, 120] width 69 height 11
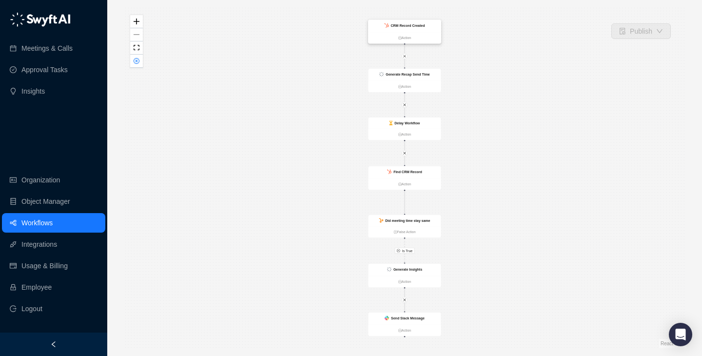
click at [419, 27] on div "CRM Record Created" at bounding box center [407, 25] width 34 height 5
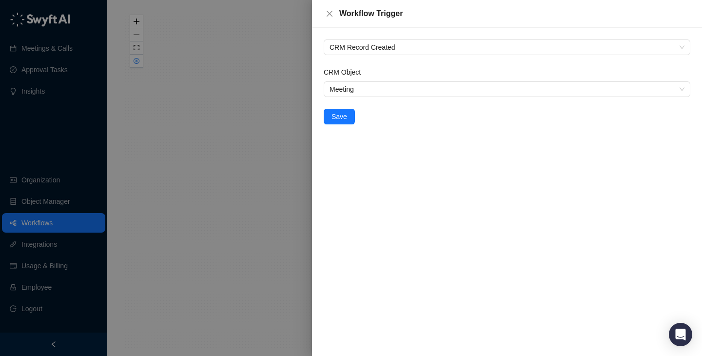
click at [182, 186] on div at bounding box center [351, 178] width 702 height 356
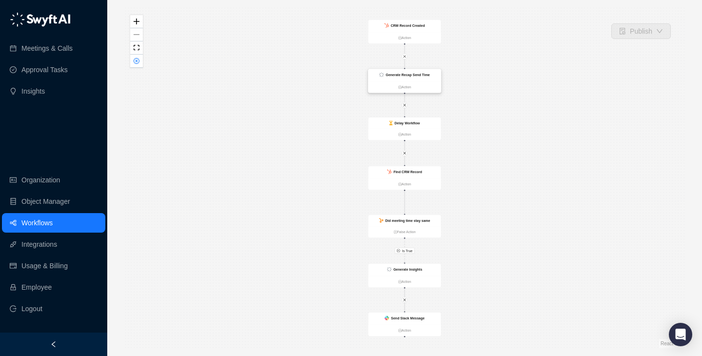
click at [431, 77] on div "Generate Recap Send Time" at bounding box center [404, 75] width 73 height 12
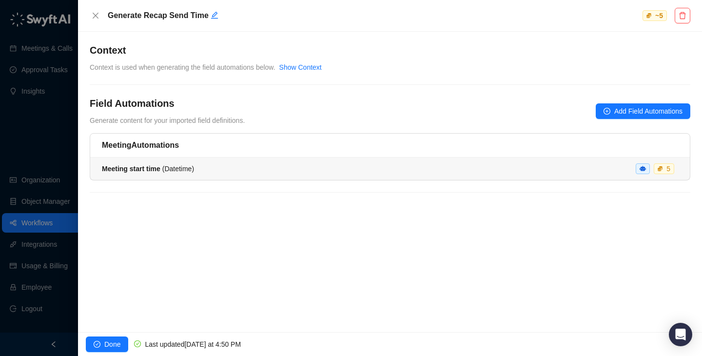
click at [164, 178] on li "Meeting start time ( Datetime ) 5" at bounding box center [389, 168] width 599 height 22
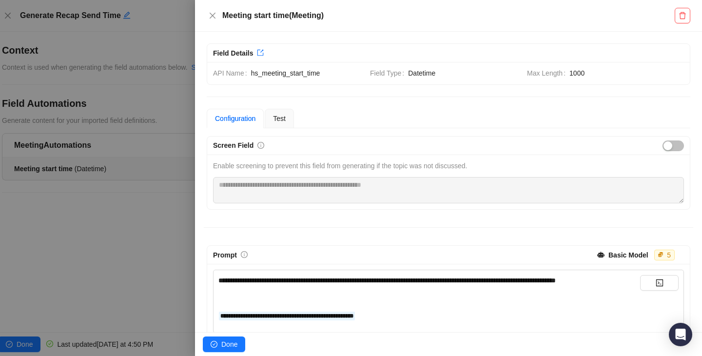
click at [156, 256] on div at bounding box center [351, 178] width 702 height 356
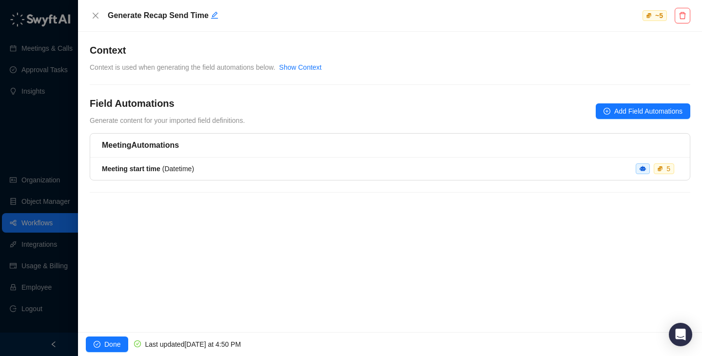
click at [17, 141] on div at bounding box center [351, 178] width 702 height 356
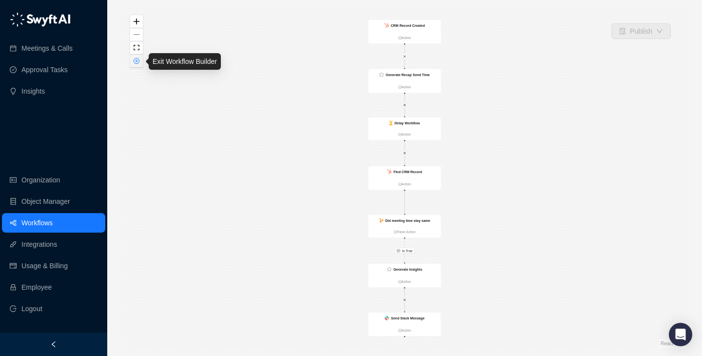
click at [138, 64] on button "button" at bounding box center [136, 61] width 13 height 13
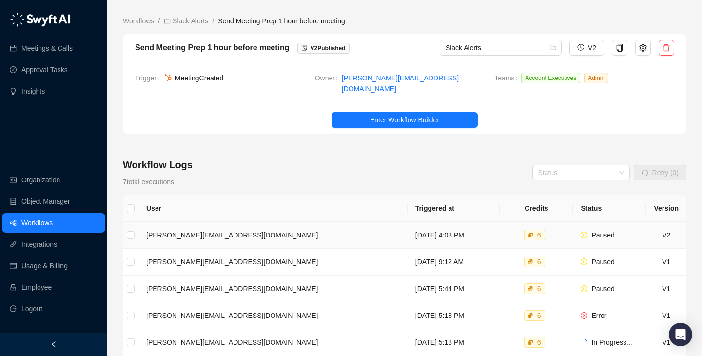
click at [452, 222] on td "[DATE] 4:03 PM" at bounding box center [453, 235] width 93 height 27
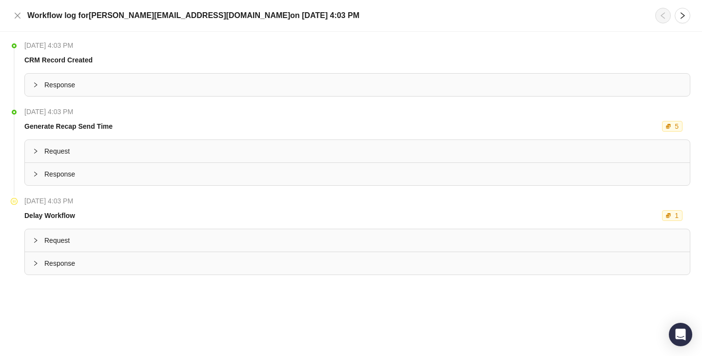
click at [252, 172] on span "Response" at bounding box center [362, 174] width 637 height 11
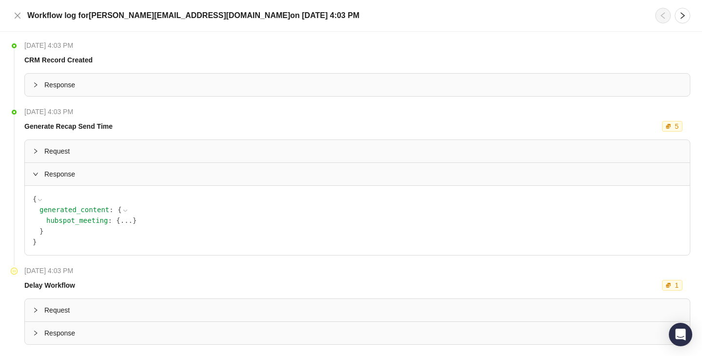
click at [128, 215] on button "..." at bounding box center [126, 220] width 12 height 11
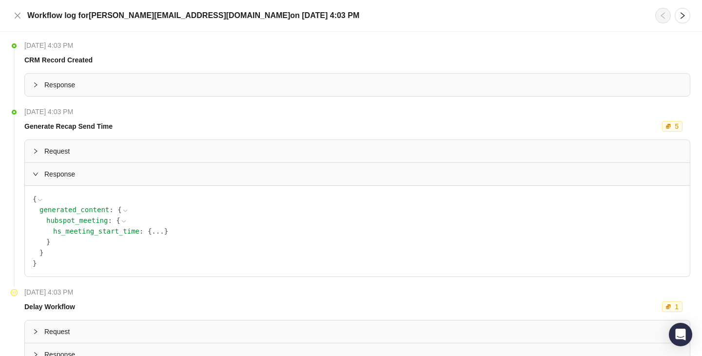
click at [151, 226] on div "hs_meeting_start_time : { ... }" at bounding box center [367, 231] width 629 height 11
click at [163, 234] on button "..." at bounding box center [158, 231] width 12 height 11
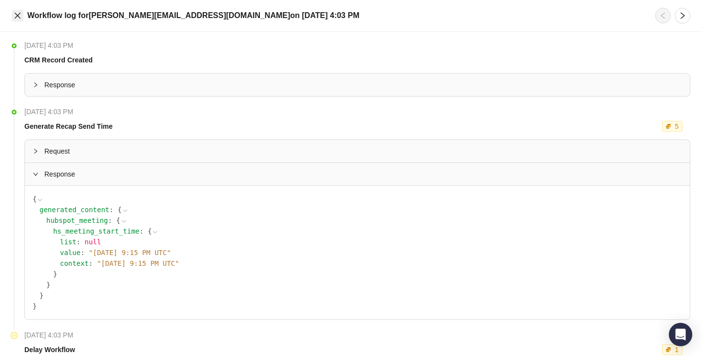
click at [18, 16] on icon "close" at bounding box center [18, 16] width 6 height 6
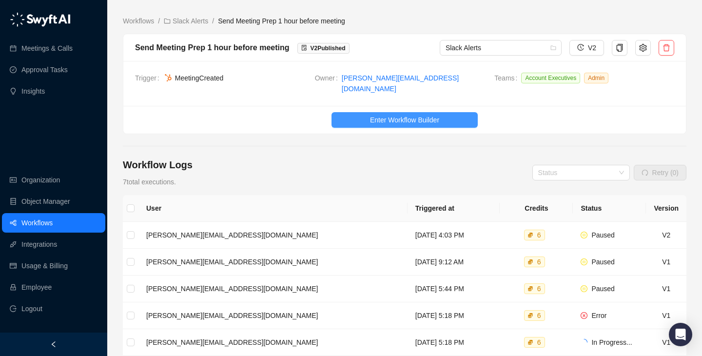
click at [439, 116] on span "Enter Workflow Builder" at bounding box center [404, 120] width 69 height 11
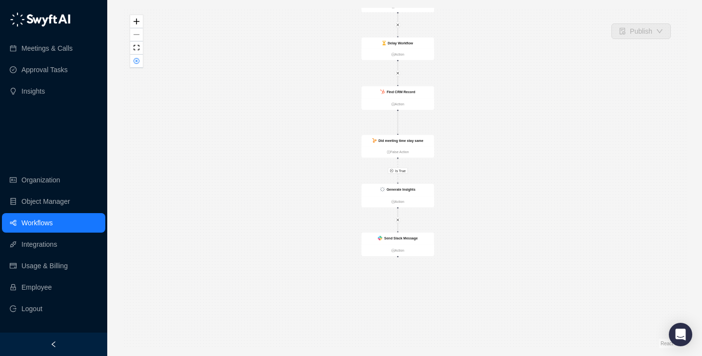
drag, startPoint x: 475, startPoint y: 230, endPoint x: 468, endPoint y: 138, distance: 91.9
click at [468, 138] on div "Is True Delay Workflow Action CRM Record Created Action Generate Recap Send Tim…" at bounding box center [404, 178] width 563 height 340
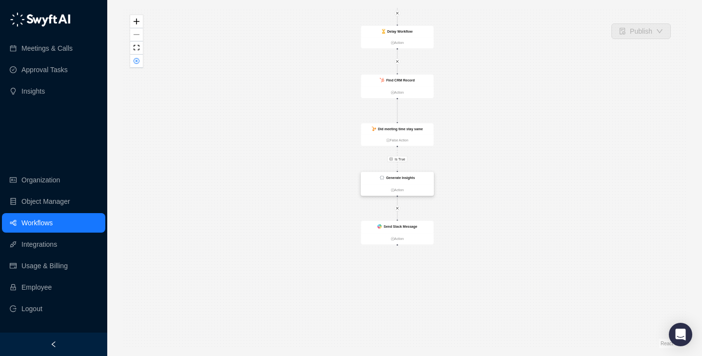
click at [414, 175] on strong "Generate Insights" at bounding box center [400, 177] width 29 height 4
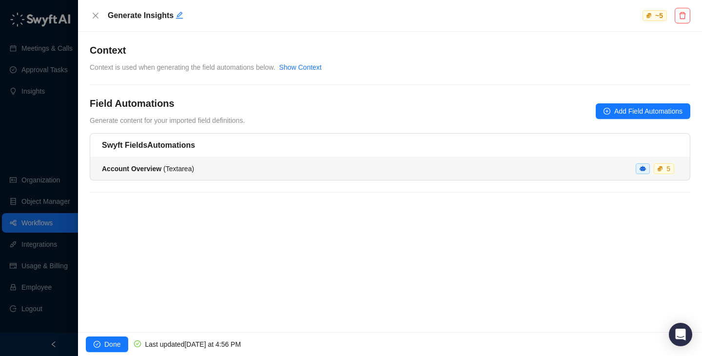
click at [287, 163] on div "Account Overview ( Textarea ) 5" at bounding box center [390, 168] width 576 height 11
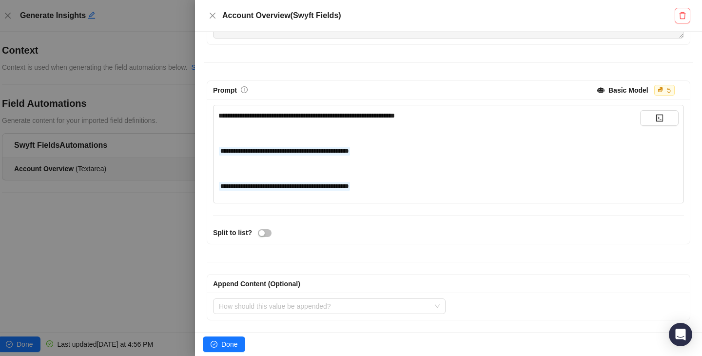
scroll to position [164, 0]
drag, startPoint x: 386, startPoint y: 108, endPoint x: 294, endPoint y: 127, distance: 94.5
click at [294, 127] on div "**********" at bounding box center [448, 154] width 471 height 98
drag, startPoint x: 280, startPoint y: 123, endPoint x: 343, endPoint y: 123, distance: 63.3
click at [344, 123] on div "**********" at bounding box center [428, 151] width 421 height 81
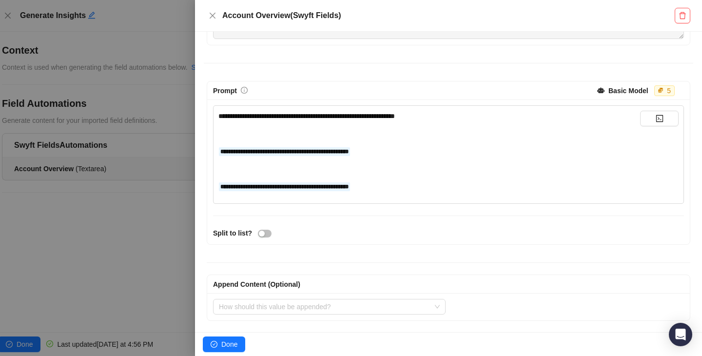
click at [343, 123] on div "**********" at bounding box center [428, 151] width 421 height 81
drag, startPoint x: 373, startPoint y: 120, endPoint x: 300, endPoint y: 116, distance: 73.2
click at [300, 116] on div "**********" at bounding box center [428, 116] width 421 height 11
click at [300, 116] on span "**********" at bounding box center [306, 116] width 176 height 7
drag, startPoint x: 300, startPoint y: 116, endPoint x: 369, endPoint y: 116, distance: 69.2
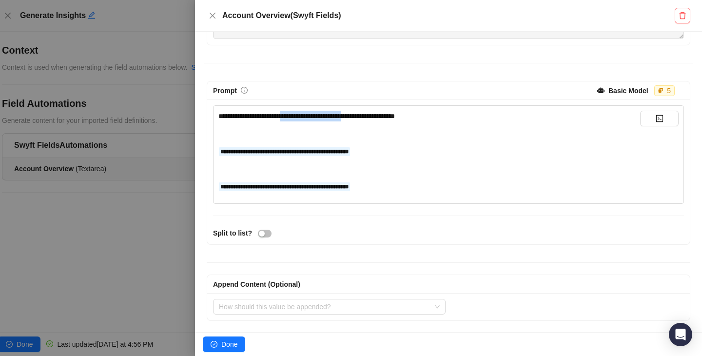
click at [369, 116] on span "**********" at bounding box center [306, 116] width 176 height 7
drag, startPoint x: 369, startPoint y: 116, endPoint x: 302, endPoint y: 115, distance: 67.7
click at [302, 115] on span "**********" at bounding box center [306, 116] width 176 height 7
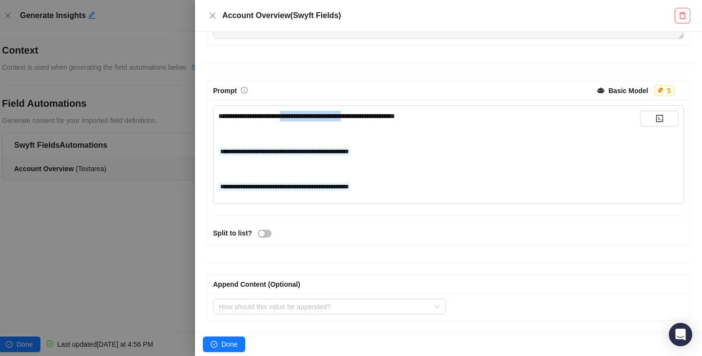
drag, startPoint x: 302, startPoint y: 115, endPoint x: 372, endPoint y: 115, distance: 70.7
click at [372, 115] on span "**********" at bounding box center [306, 116] width 176 height 7
drag, startPoint x: 372, startPoint y: 115, endPoint x: 294, endPoint y: 116, distance: 78.0
click at [294, 116] on span "**********" at bounding box center [306, 116] width 176 height 7
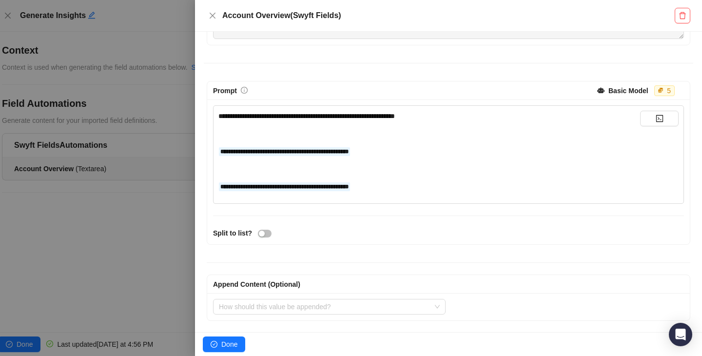
click at [305, 120] on div "**********" at bounding box center [428, 116] width 421 height 11
click at [395, 116] on span "**********" at bounding box center [306, 116] width 176 height 7
click at [223, 343] on span "Done" at bounding box center [229, 344] width 16 height 11
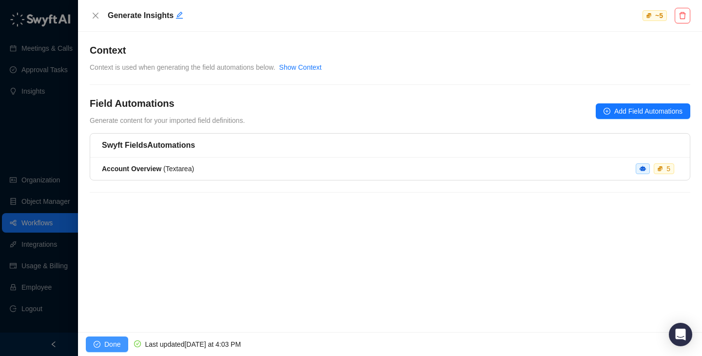
click at [117, 342] on span "Done" at bounding box center [112, 344] width 16 height 11
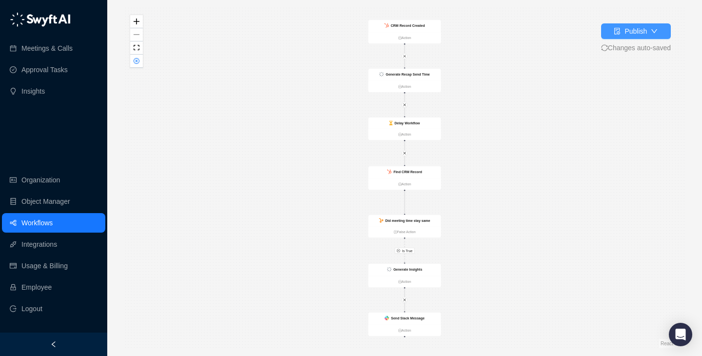
click at [627, 38] on button "Publish" at bounding box center [636, 31] width 70 height 16
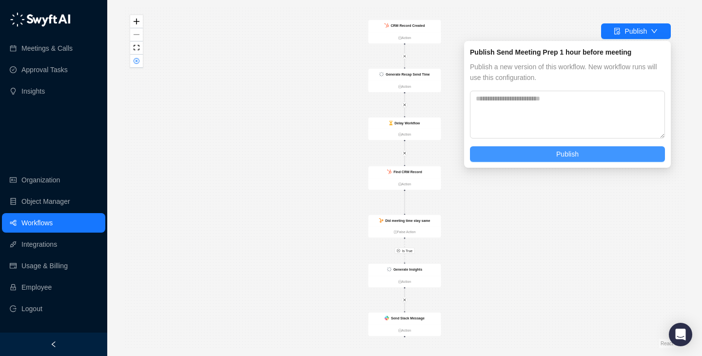
click at [608, 150] on button "Publish" at bounding box center [567, 154] width 195 height 16
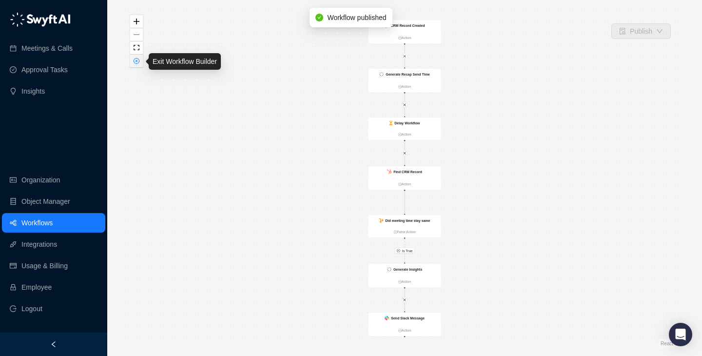
click at [137, 60] on icon "close-circle" at bounding box center [136, 60] width 5 height 5
